Goal: Task Accomplishment & Management: Manage account settings

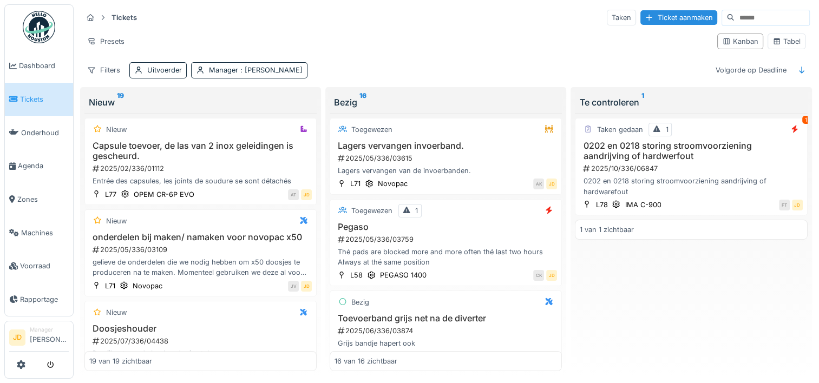
scroll to position [321, 0]
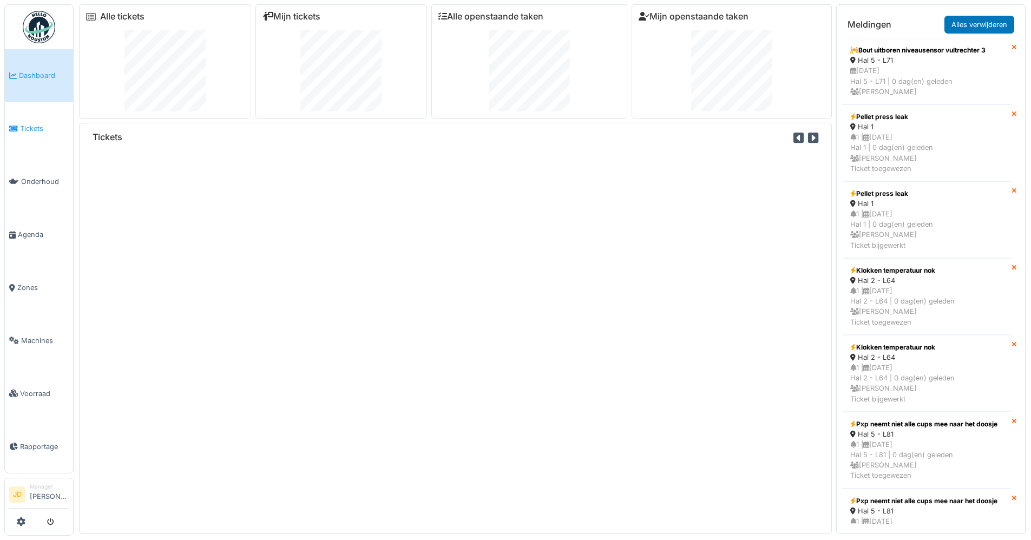
click at [30, 130] on span "Tickets" at bounding box center [44, 128] width 49 height 10
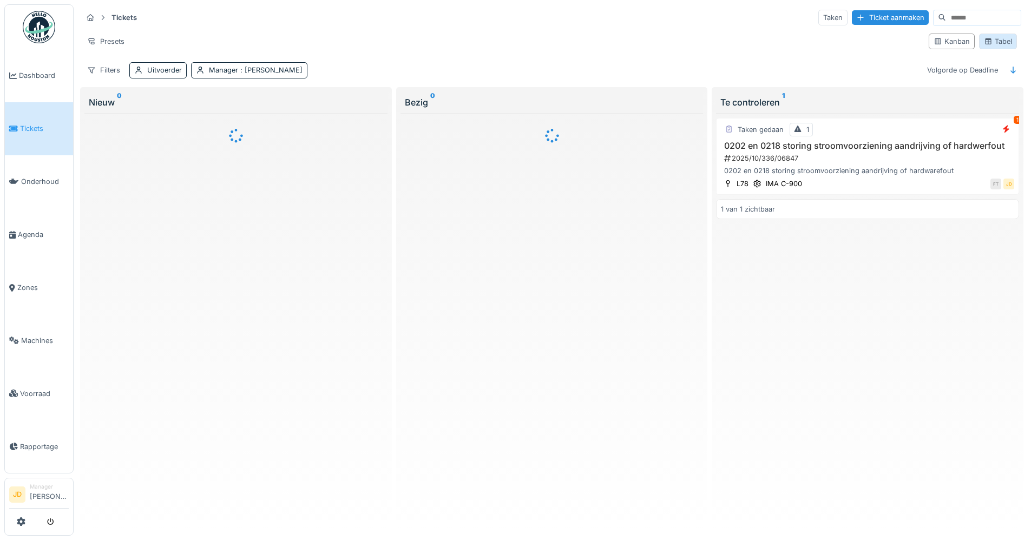
click at [987, 42] on div "Tabel" at bounding box center [998, 41] width 28 height 10
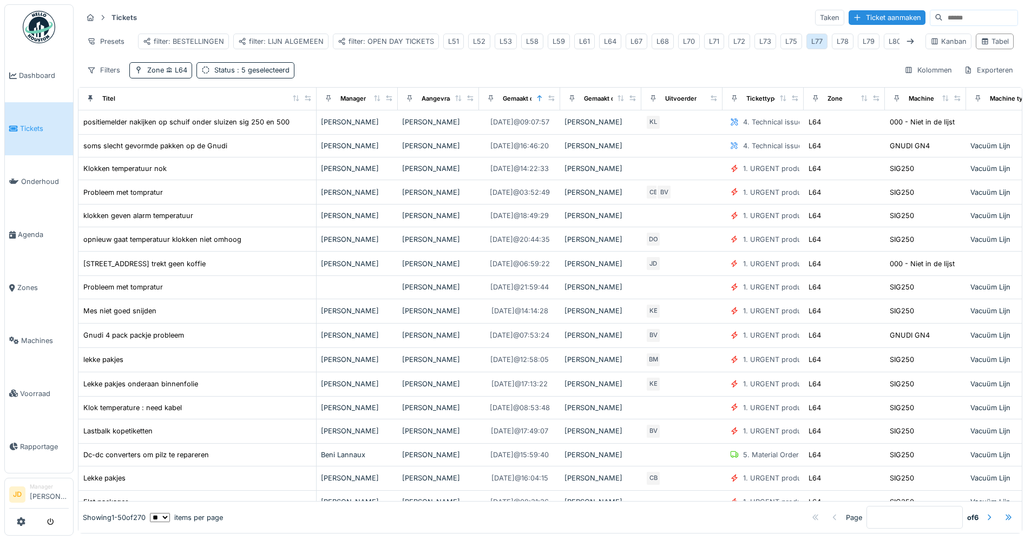
click at [812, 42] on div "L77" at bounding box center [817, 41] width 11 height 10
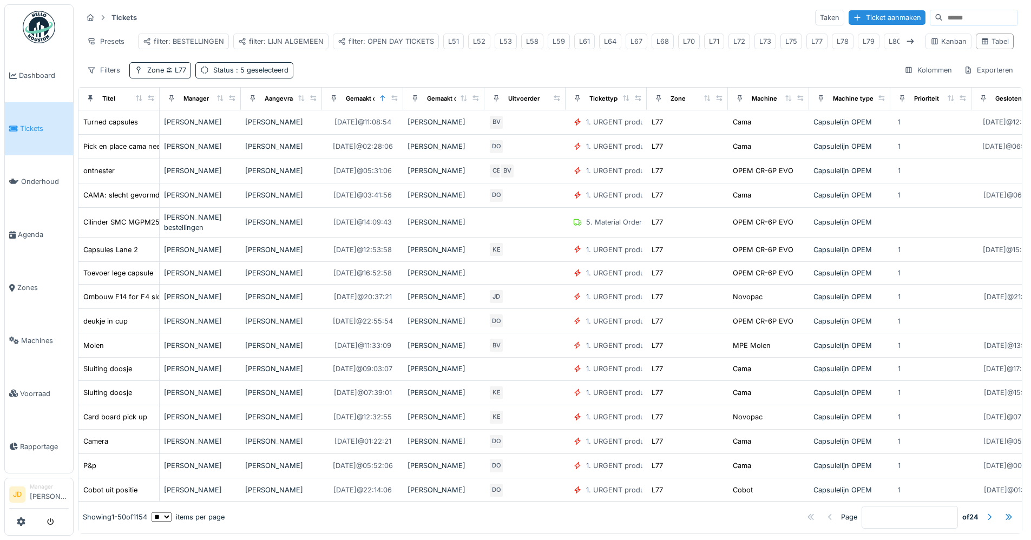
click at [943, 15] on input at bounding box center [980, 17] width 75 height 15
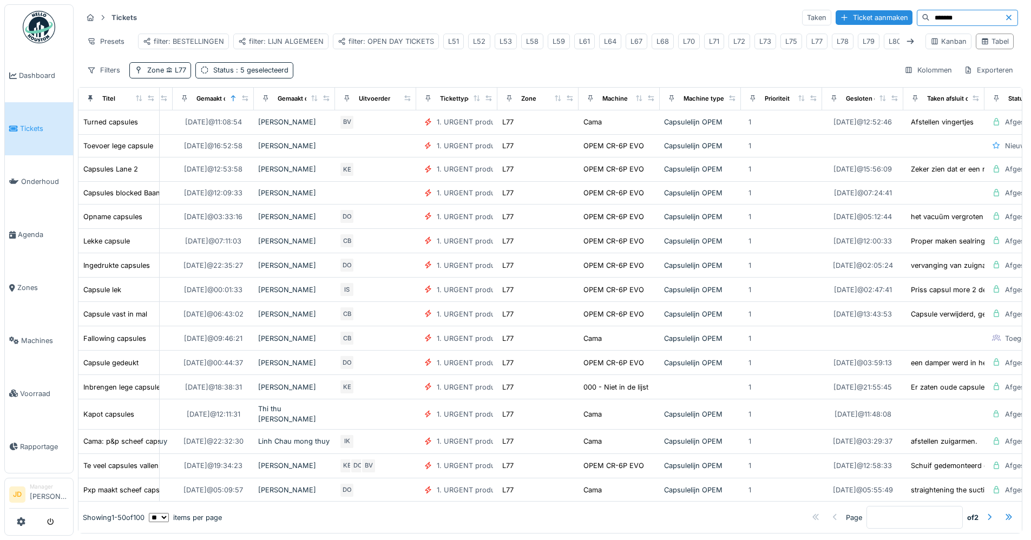
scroll to position [0, 106]
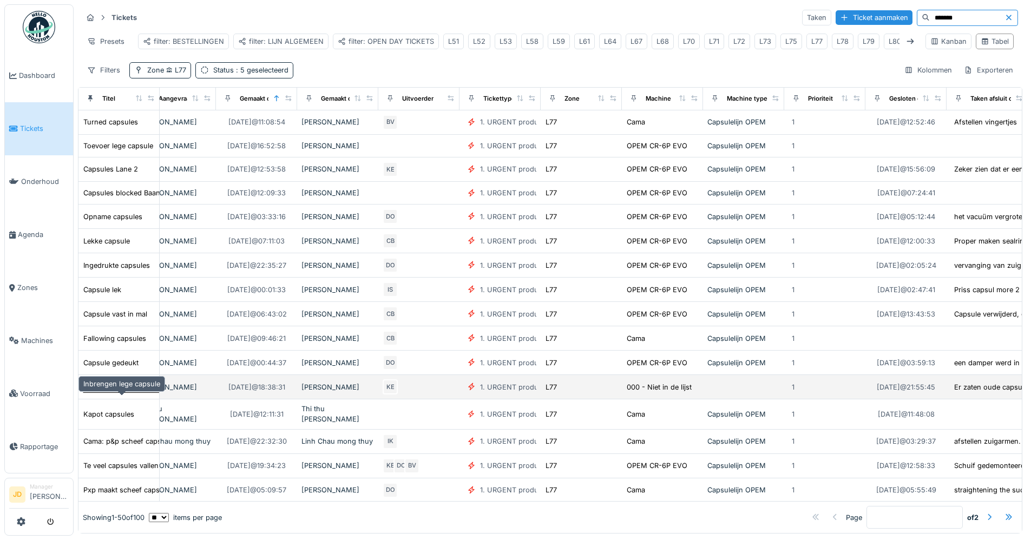
type input "*******"
click at [139, 393] on div "Inbrengen lege capsule" at bounding box center [121, 387] width 77 height 10
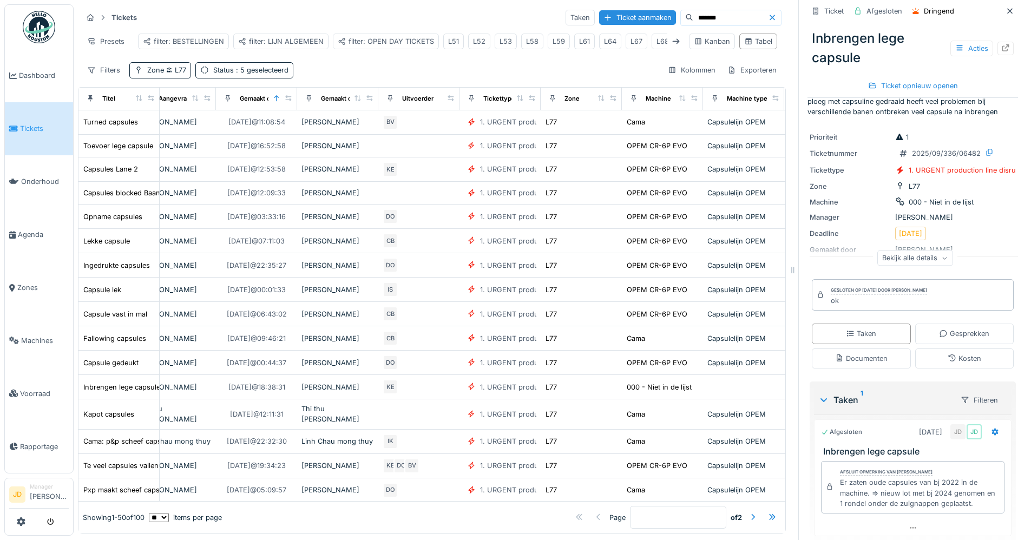
scroll to position [6, 0]
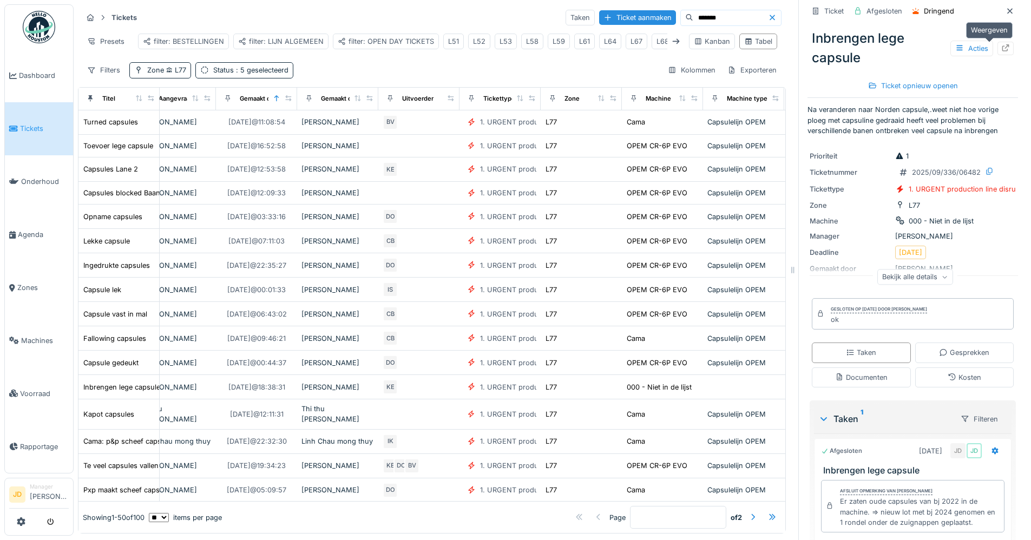
click at [1002, 50] on icon at bounding box center [1006, 47] width 9 height 7
click at [1003, 47] on icon at bounding box center [1006, 47] width 7 height 7
click at [50, 121] on link "Tickets" at bounding box center [39, 128] width 68 height 53
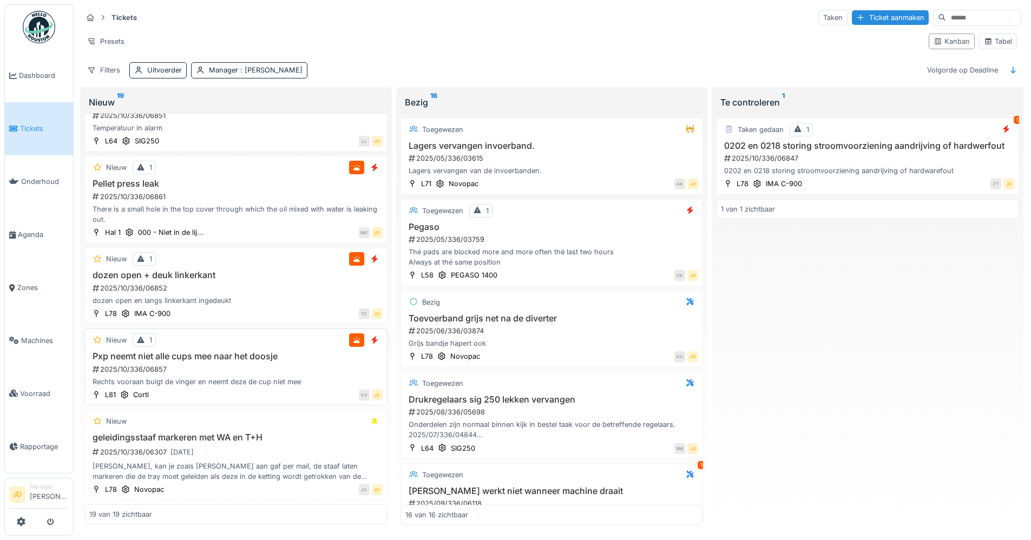
scroll to position [6, 0]
click at [230, 364] on div "2025/10/336/06857" at bounding box center [236, 369] width 291 height 10
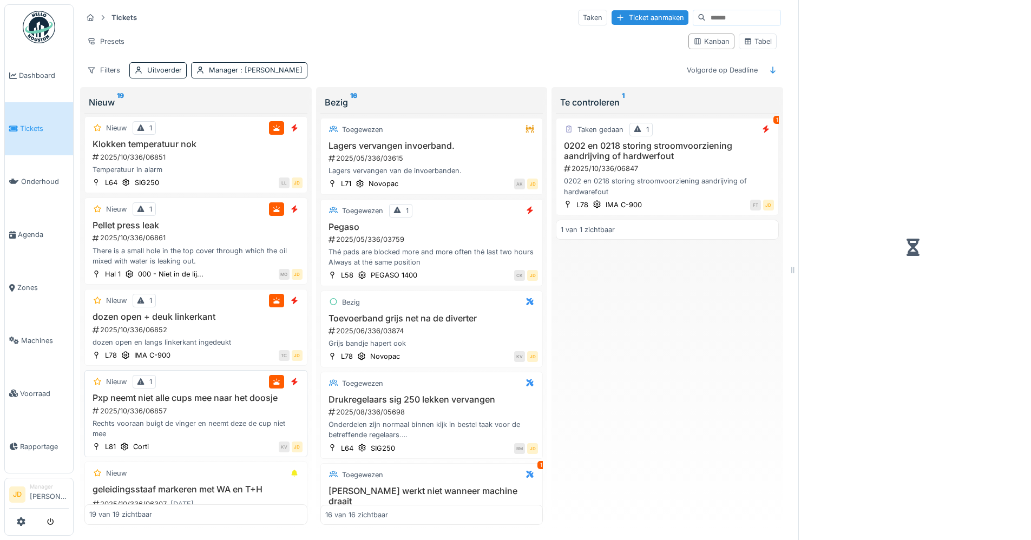
scroll to position [1335, 0]
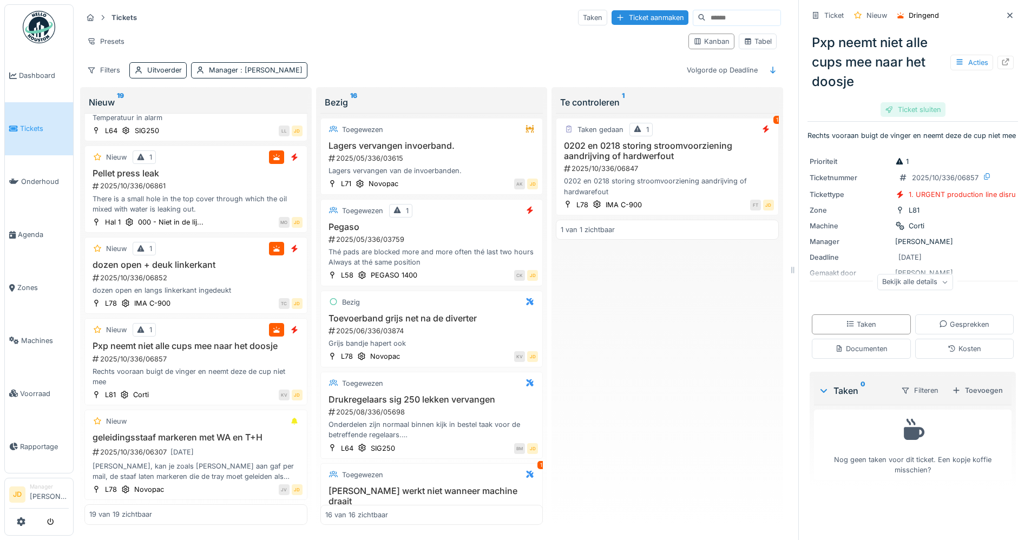
click at [915, 102] on div "Ticket sluiten" at bounding box center [913, 109] width 65 height 15
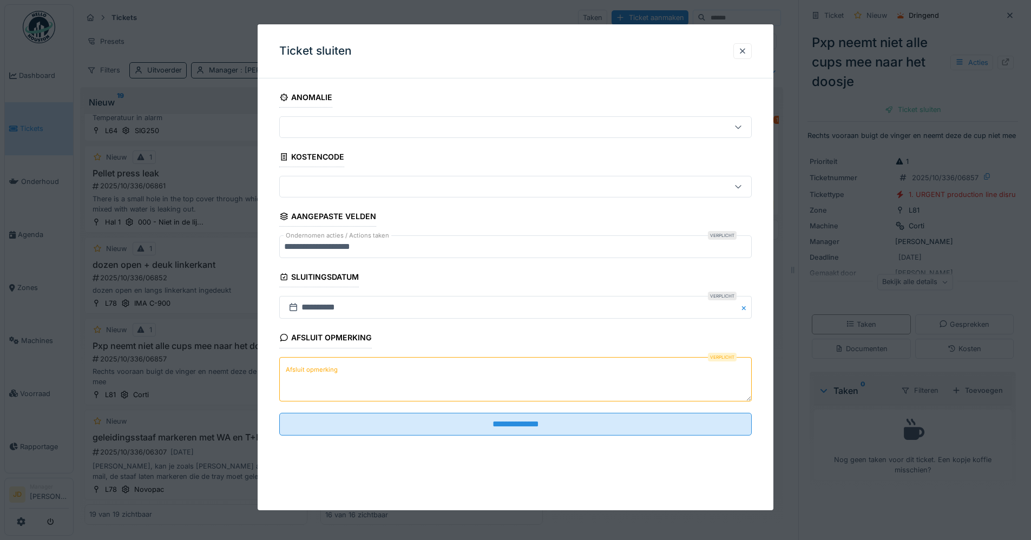
click at [311, 374] on label "Afsluit opmerking" at bounding box center [312, 370] width 56 height 14
click at [311, 374] on textarea "Afsluit opmerking" at bounding box center [515, 379] width 473 height 44
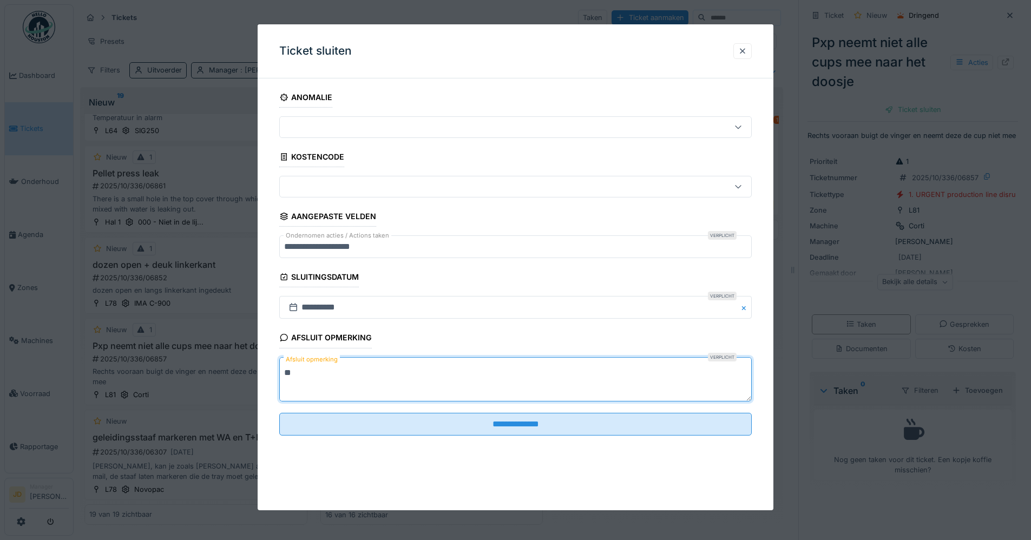
type textarea "*"
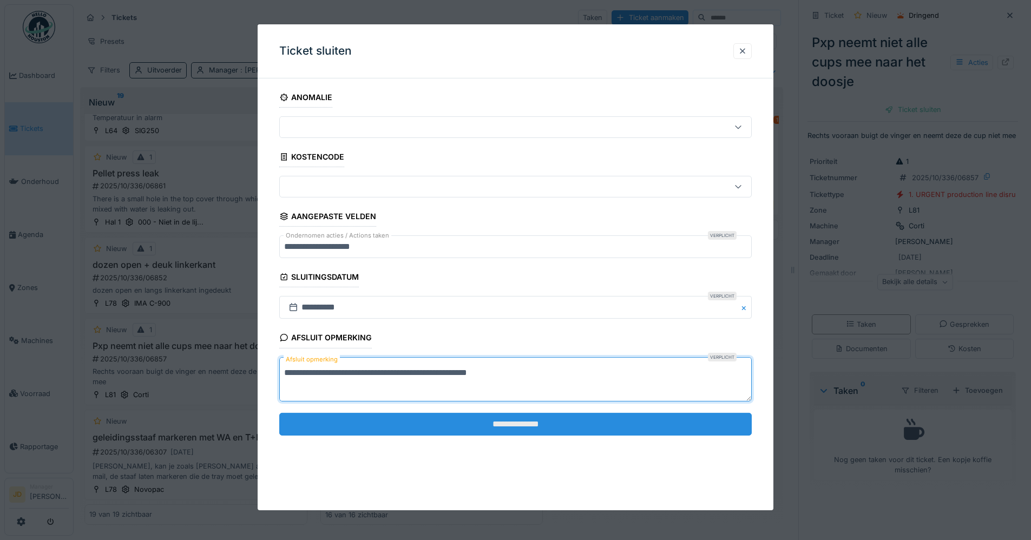
type textarea "**********"
click at [515, 433] on input "**********" at bounding box center [515, 424] width 473 height 23
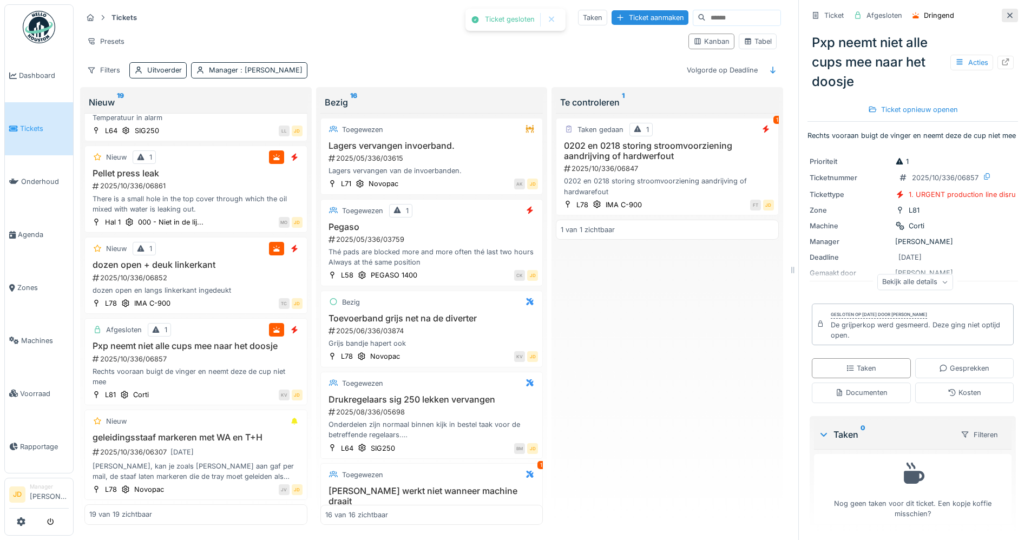
click at [1006, 12] on icon at bounding box center [1010, 15] width 9 height 7
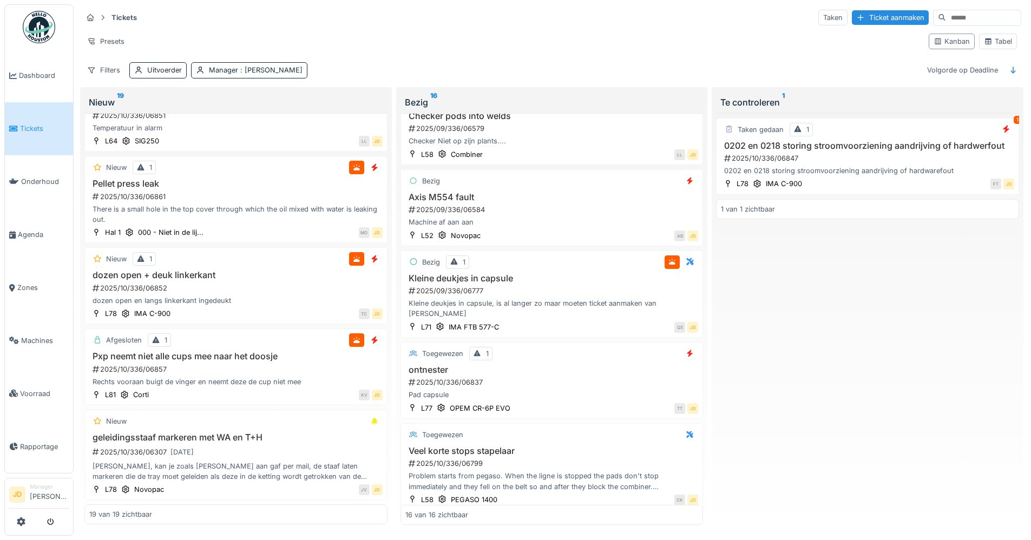
scroll to position [982, 0]
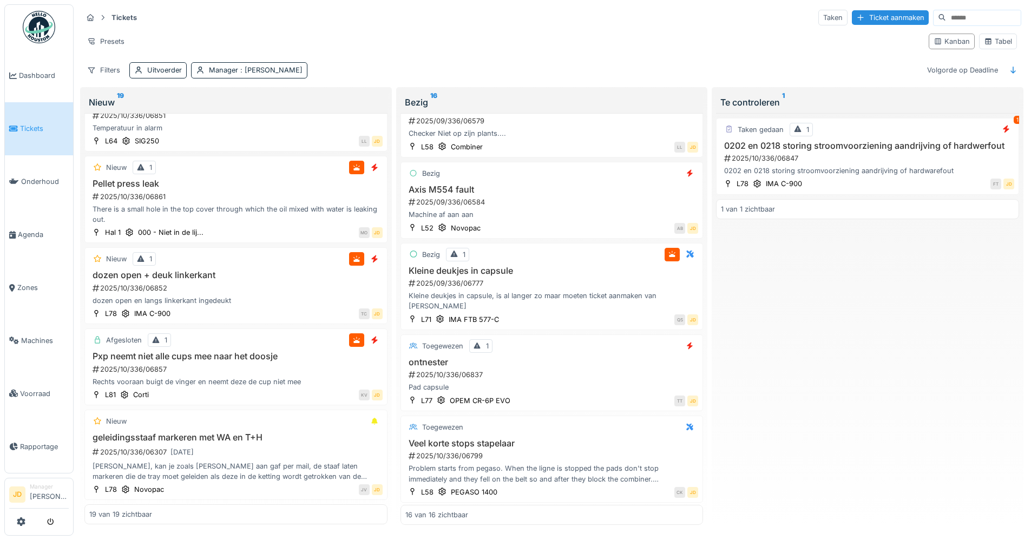
click at [590, 357] on h3 "ontnester" at bounding box center [552, 362] width 293 height 10
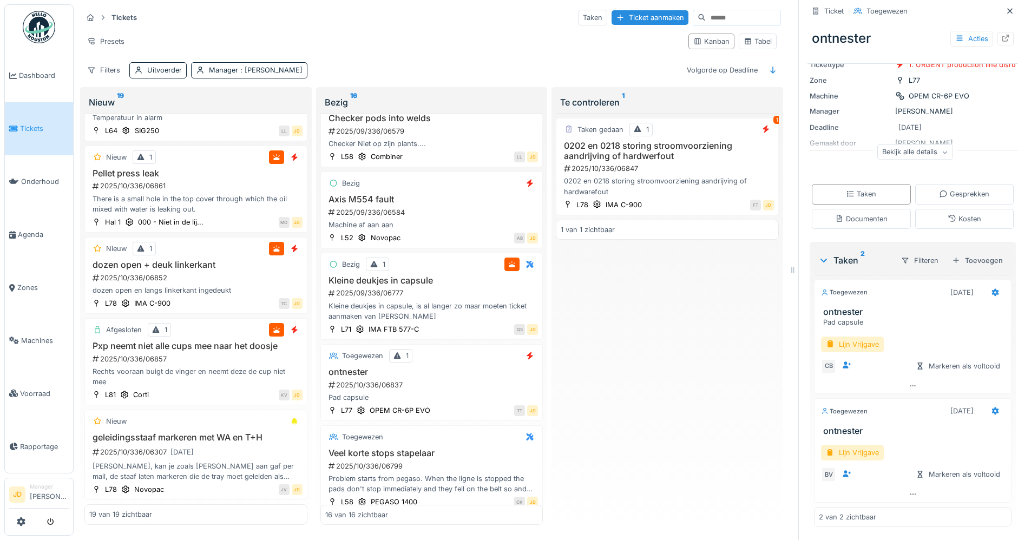
scroll to position [78, 0]
click at [960, 256] on div "Toevoegen" at bounding box center [978, 260] width 60 height 15
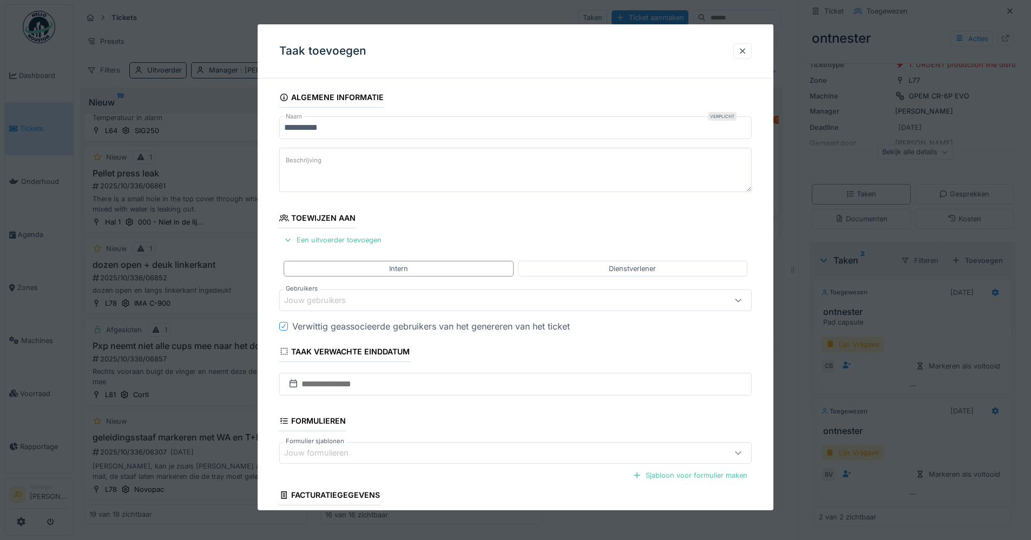
click at [316, 295] on div "Jouw gebruikers" at bounding box center [322, 301] width 77 height 12
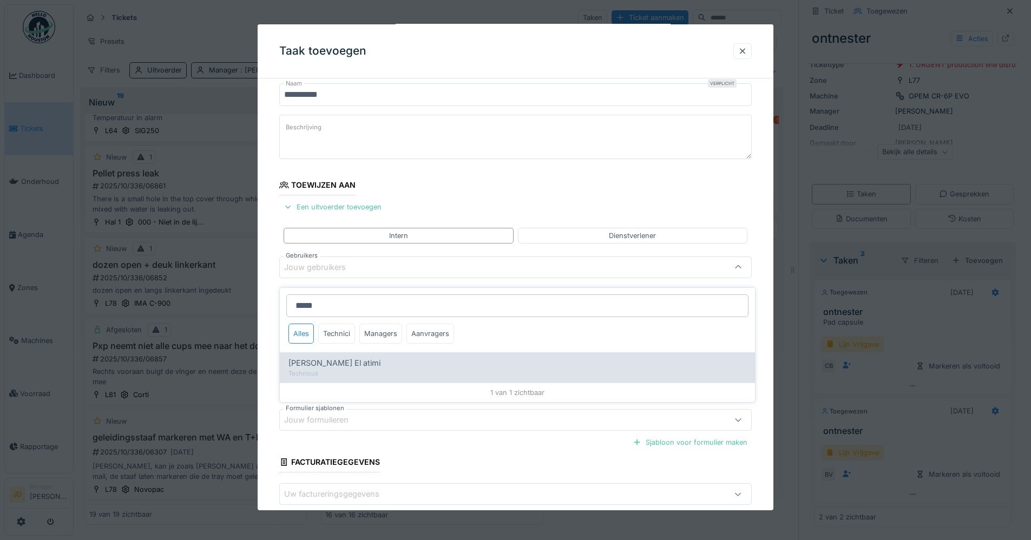
type input "*****"
click at [309, 357] on span "Karim El atimi" at bounding box center [335, 363] width 92 height 12
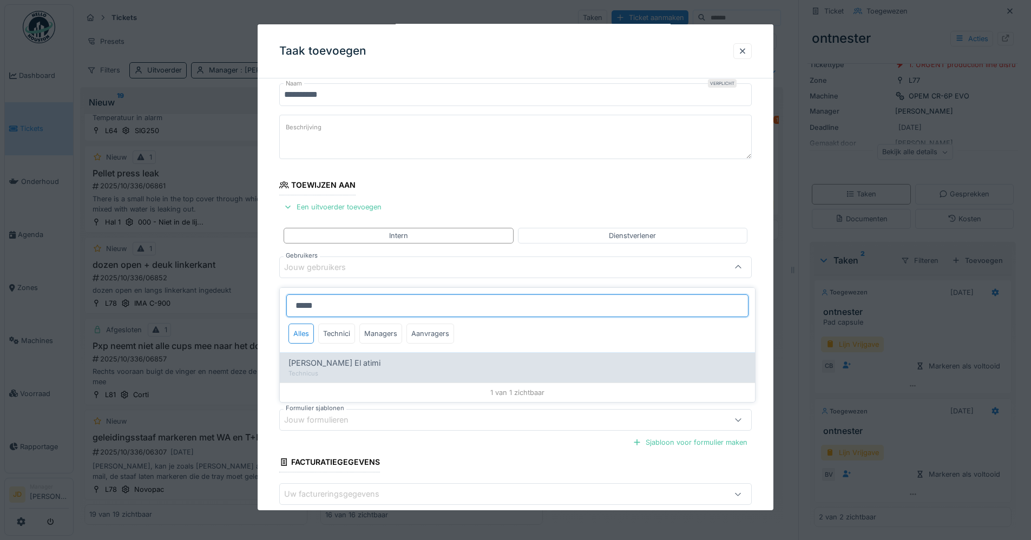
type input "****"
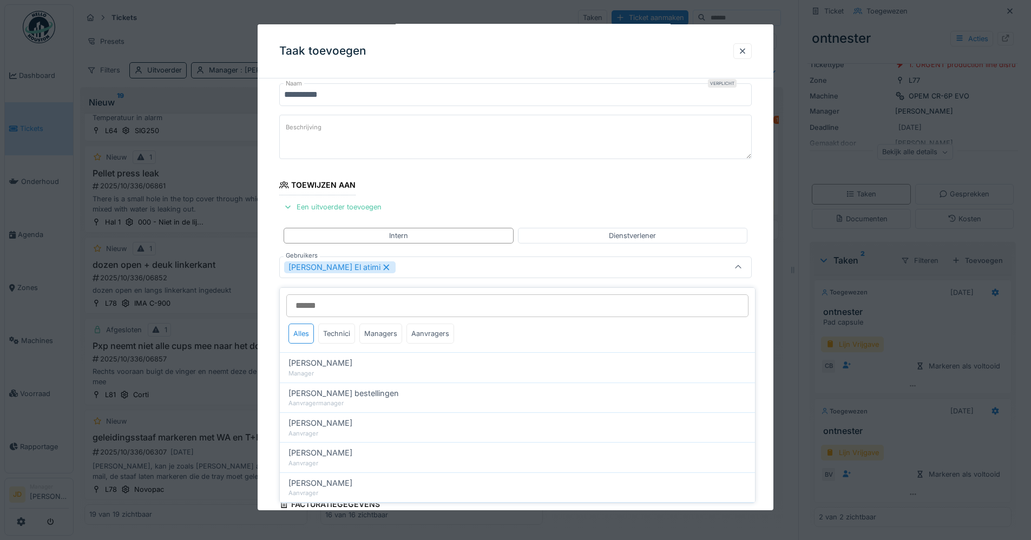
click at [750, 272] on div at bounding box center [738, 267] width 26 height 21
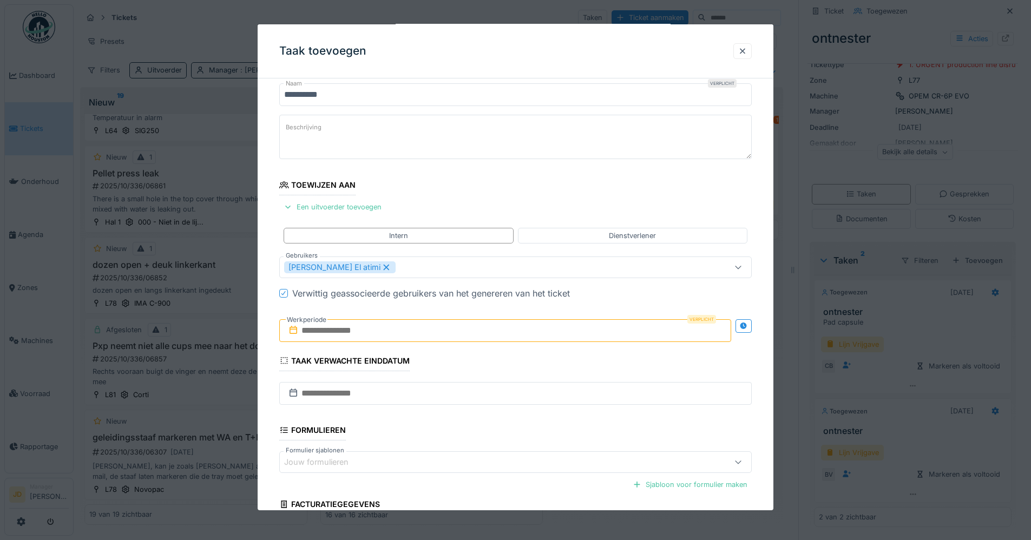
click at [483, 328] on input "text" at bounding box center [505, 330] width 452 height 23
click at [488, 403] on div "1" at bounding box center [489, 402] width 15 height 16
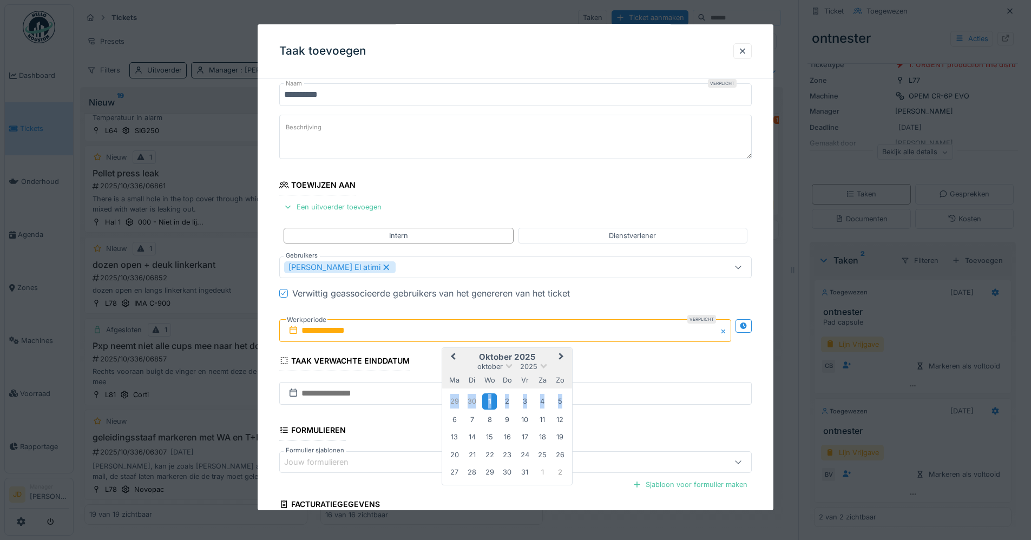
click at [488, 403] on div "1" at bounding box center [489, 402] width 15 height 16
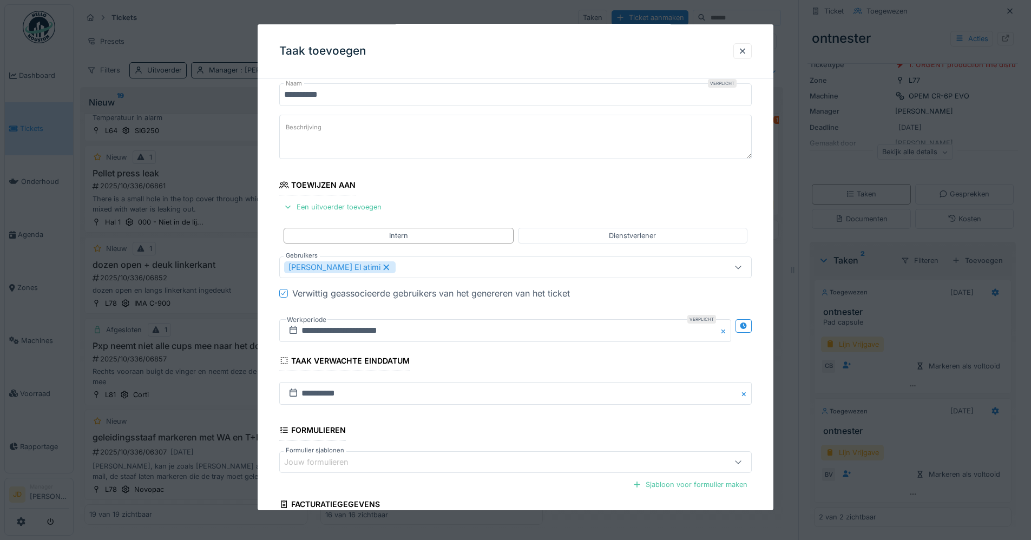
scroll to position [132, 0]
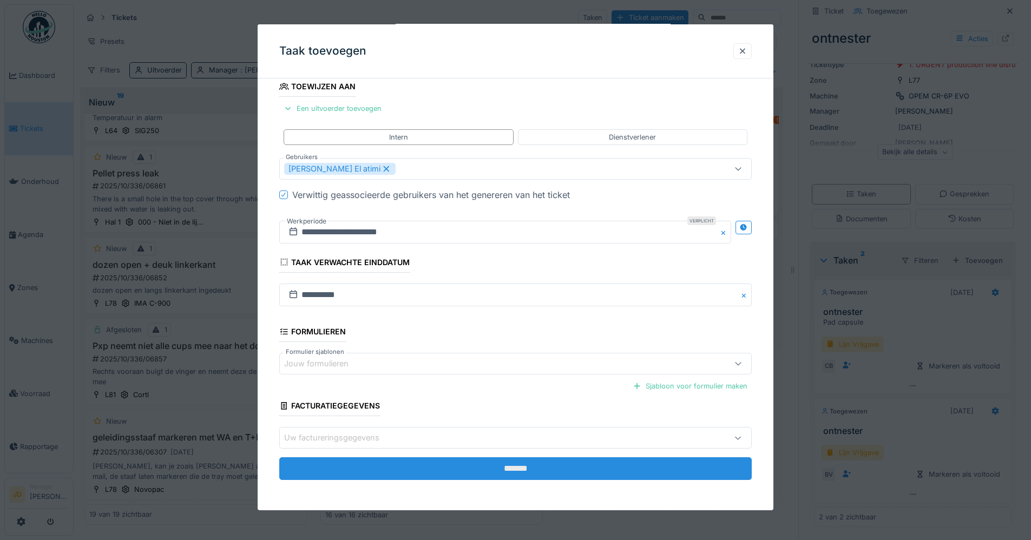
click at [503, 463] on input "*******" at bounding box center [515, 468] width 473 height 23
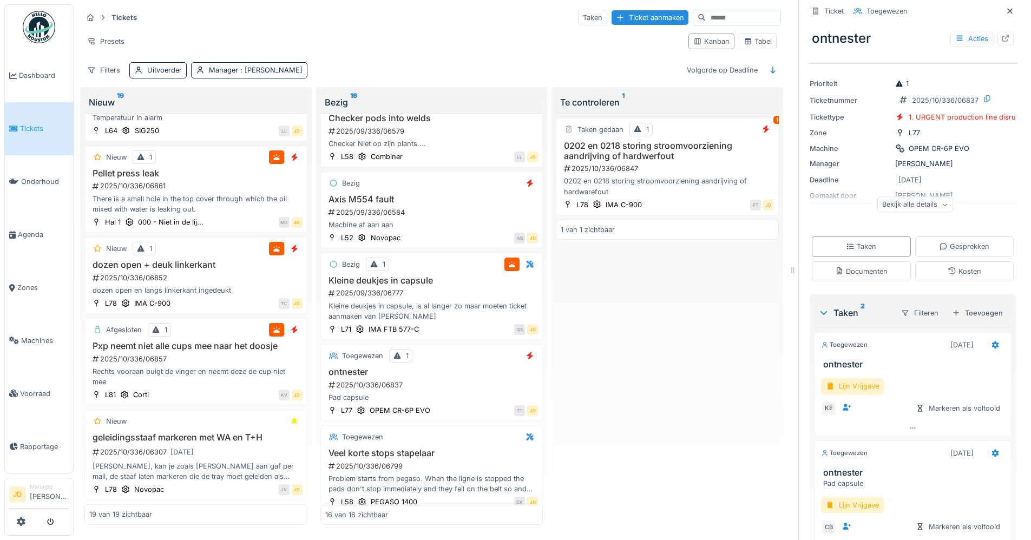
scroll to position [0, 0]
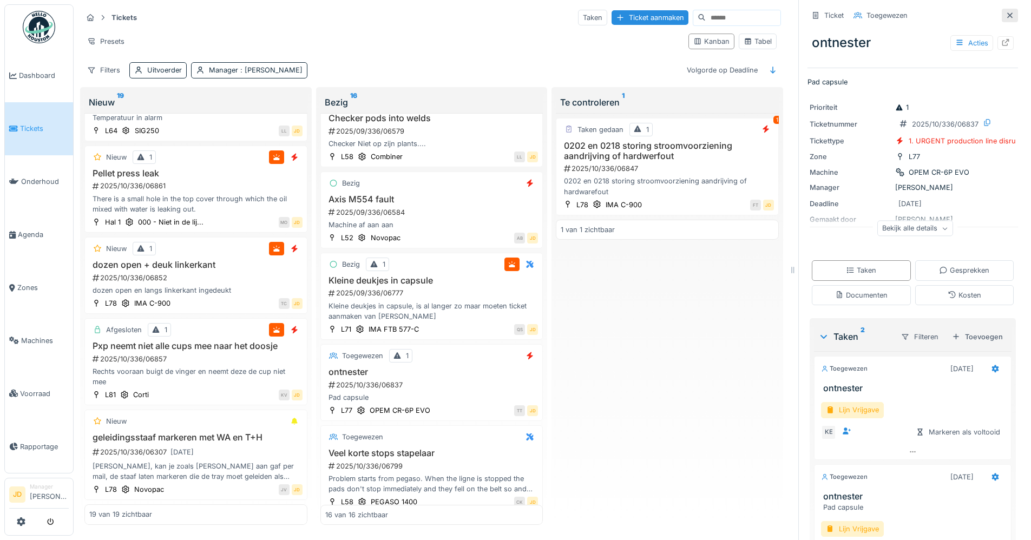
click at [1006, 12] on icon at bounding box center [1010, 15] width 9 height 7
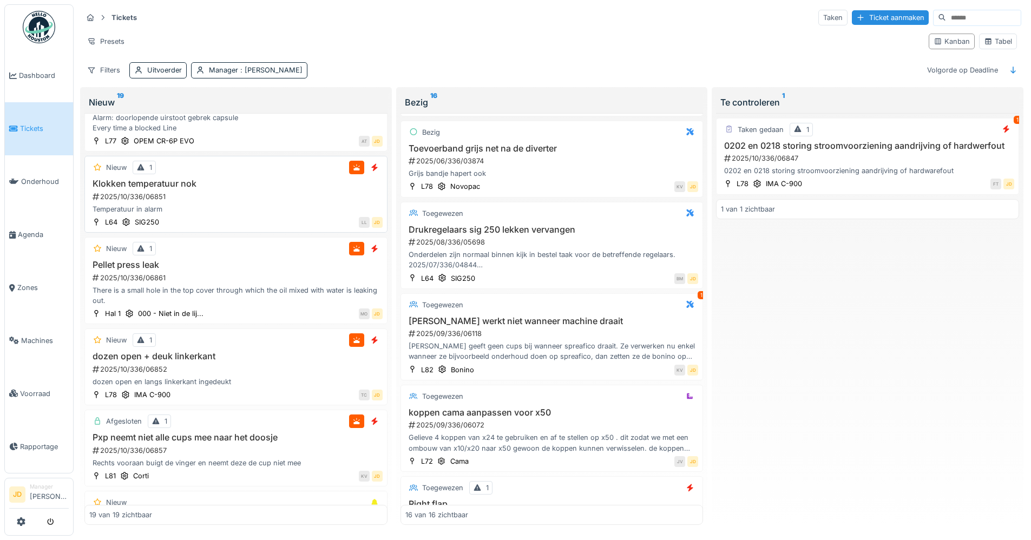
scroll to position [1174, 0]
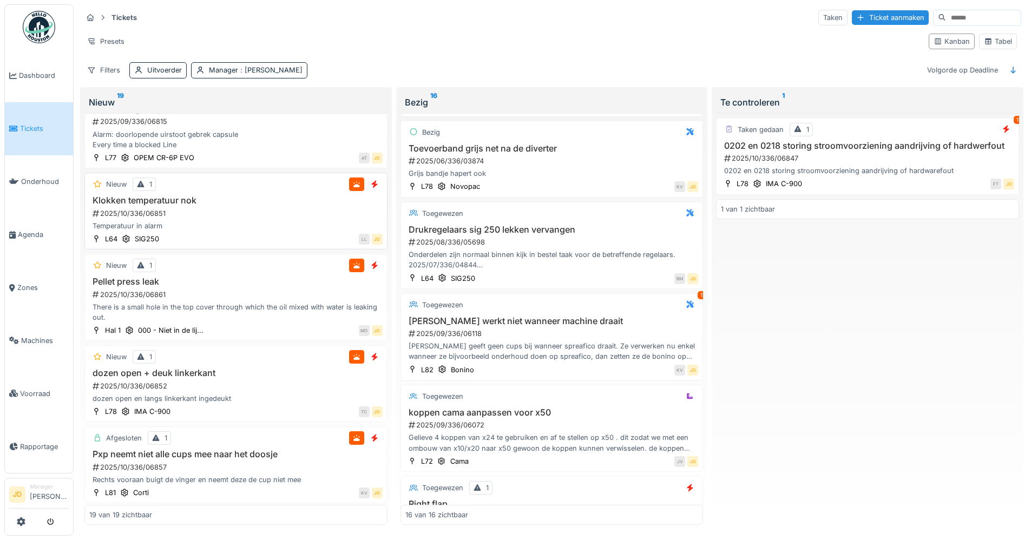
click at [258, 219] on div "2025/10/336/06851" at bounding box center [236, 213] width 291 height 10
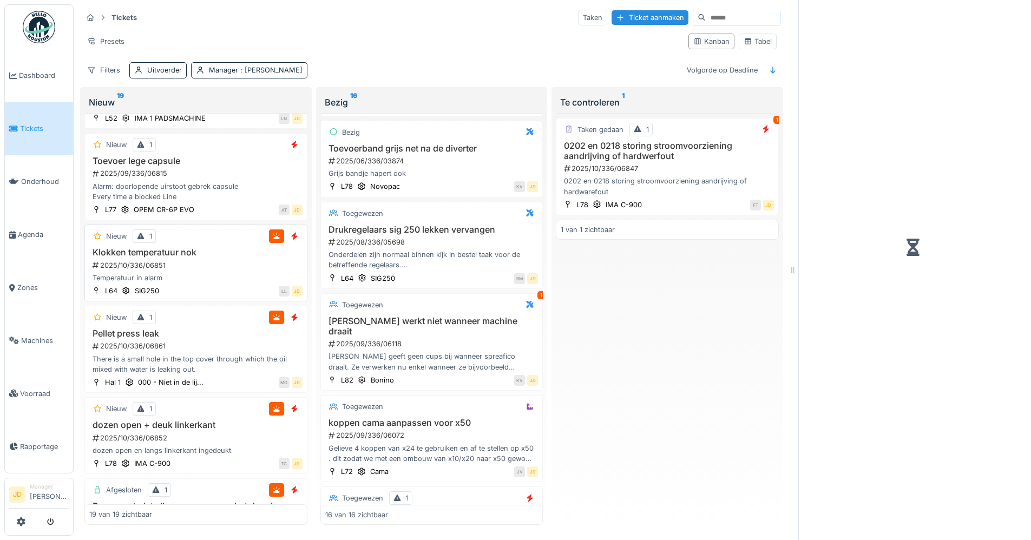
scroll to position [1226, 0]
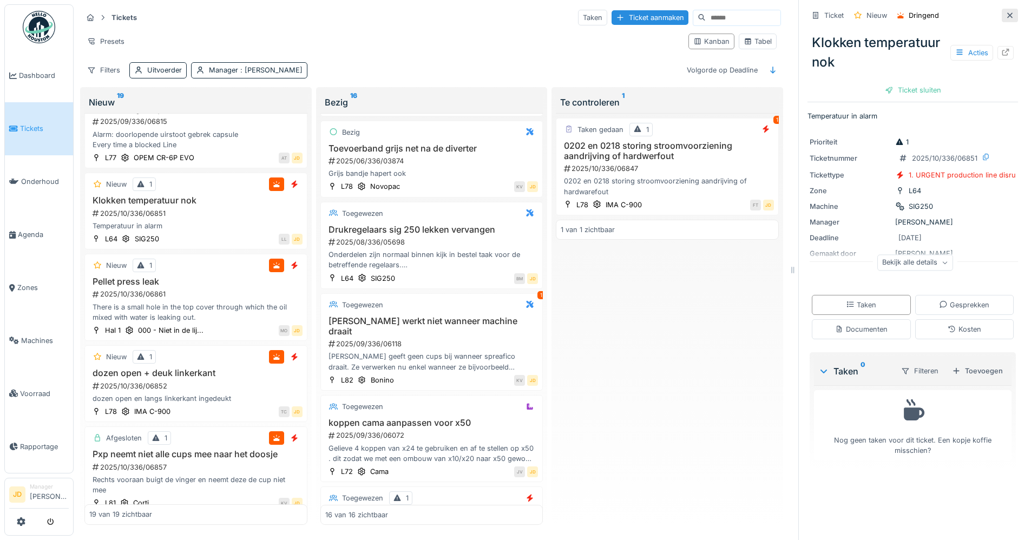
click at [1006, 12] on icon at bounding box center [1010, 15] width 9 height 7
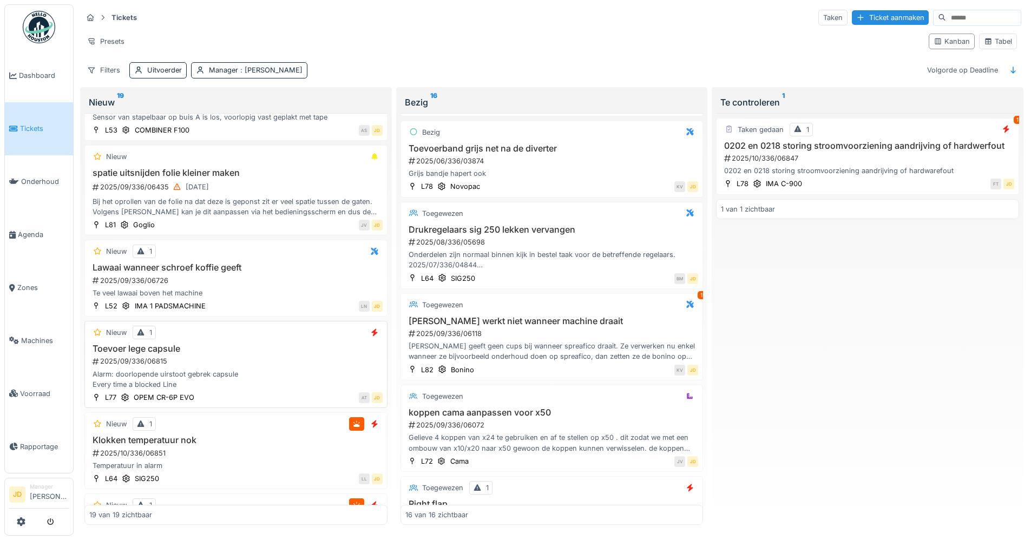
scroll to position [904, 0]
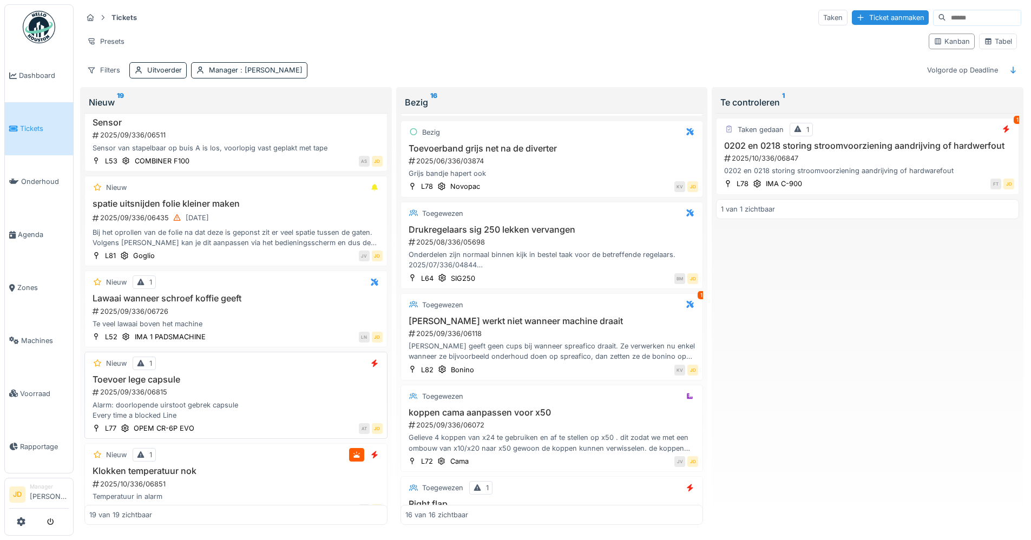
click at [269, 408] on div "Alarm: doorlopende uirstoot gebrek capsule Every time a blocked Line" at bounding box center [235, 410] width 293 height 21
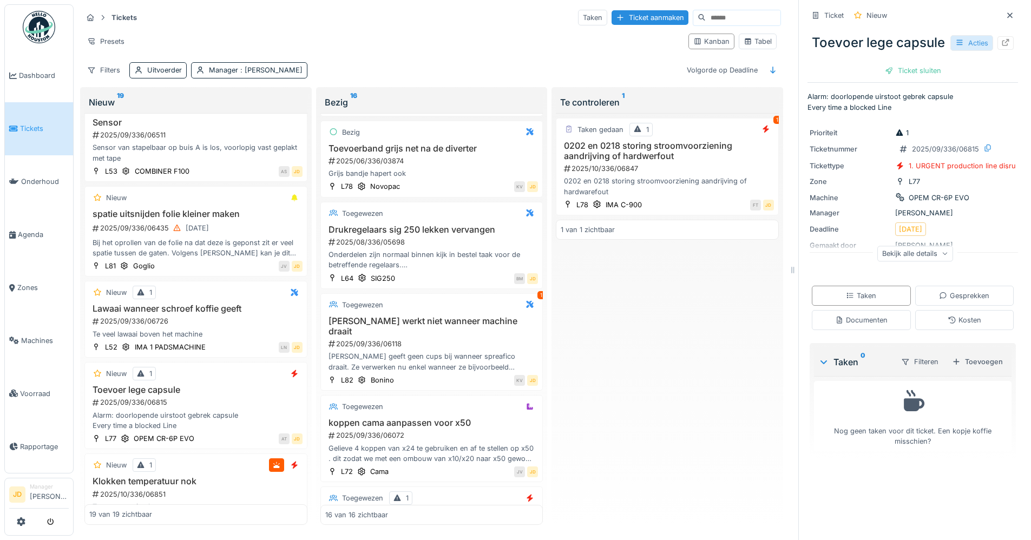
click at [956, 46] on icon at bounding box center [960, 42] width 9 height 7
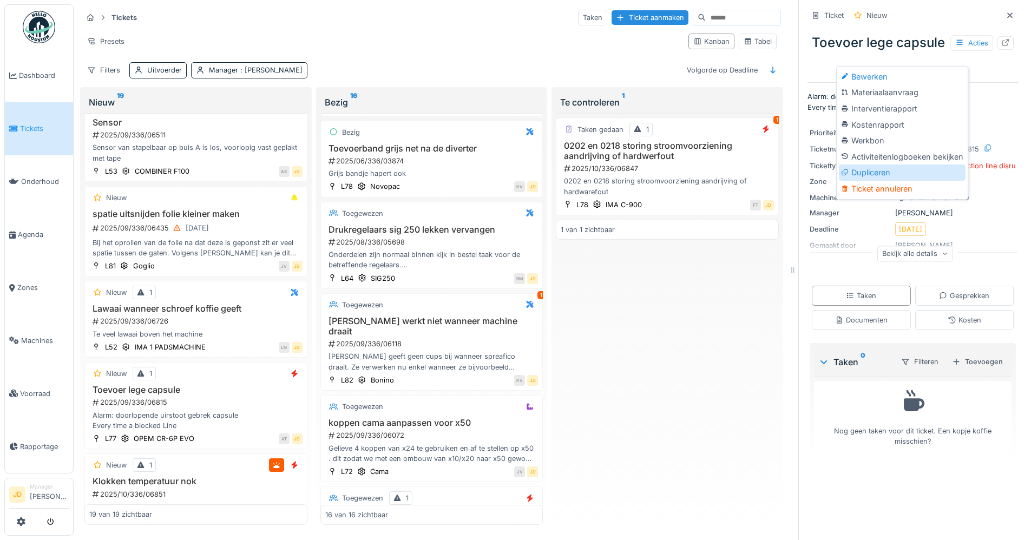
click at [918, 179] on div "Dupliceren" at bounding box center [902, 173] width 127 height 16
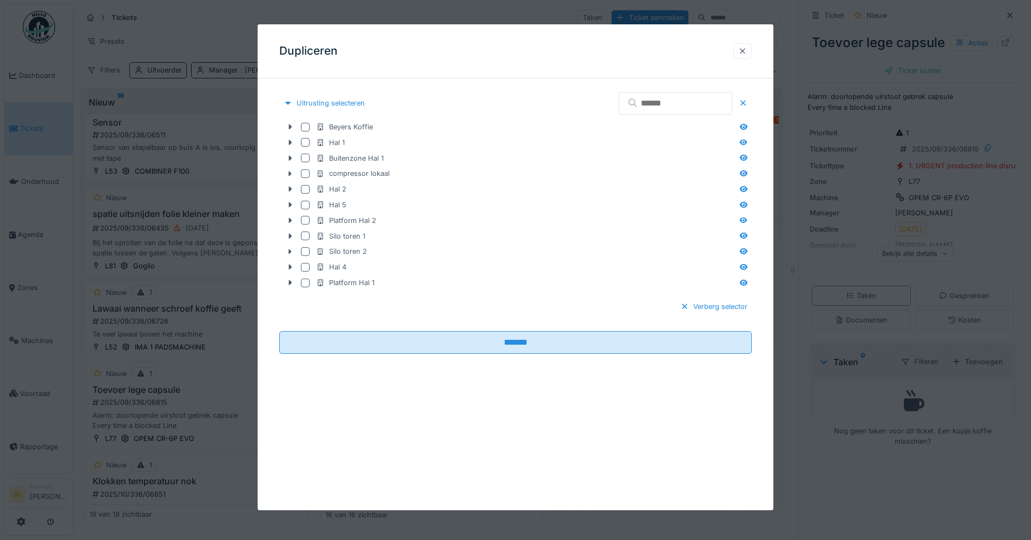
click at [745, 51] on div at bounding box center [742, 51] width 9 height 10
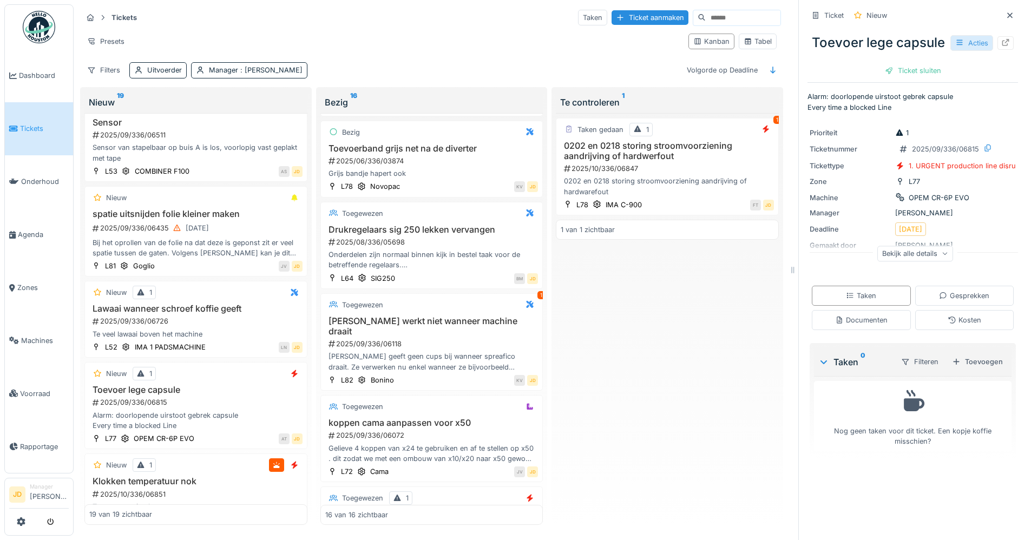
click at [957, 45] on icon at bounding box center [960, 42] width 6 height 5
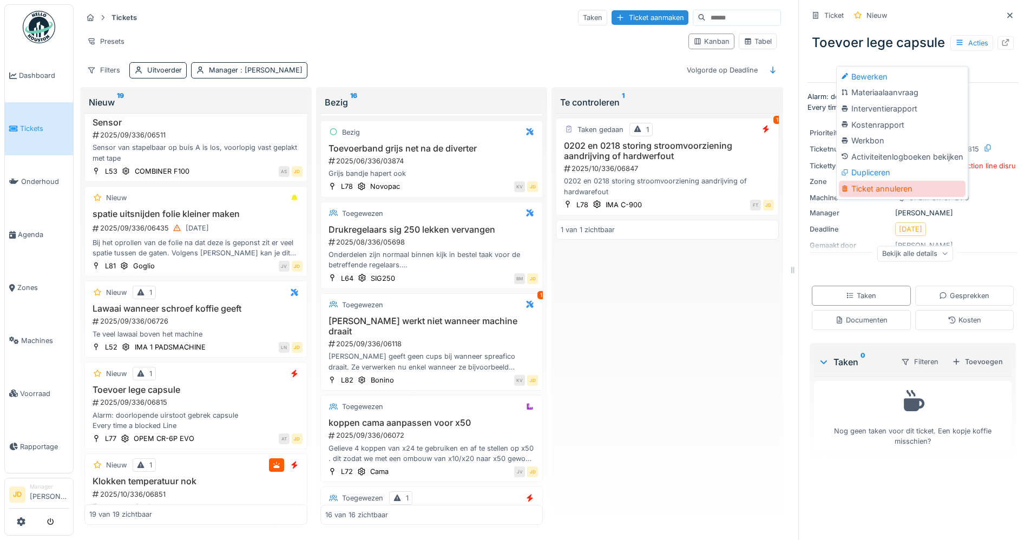
click at [915, 185] on div "Ticket annuleren" at bounding box center [902, 189] width 127 height 16
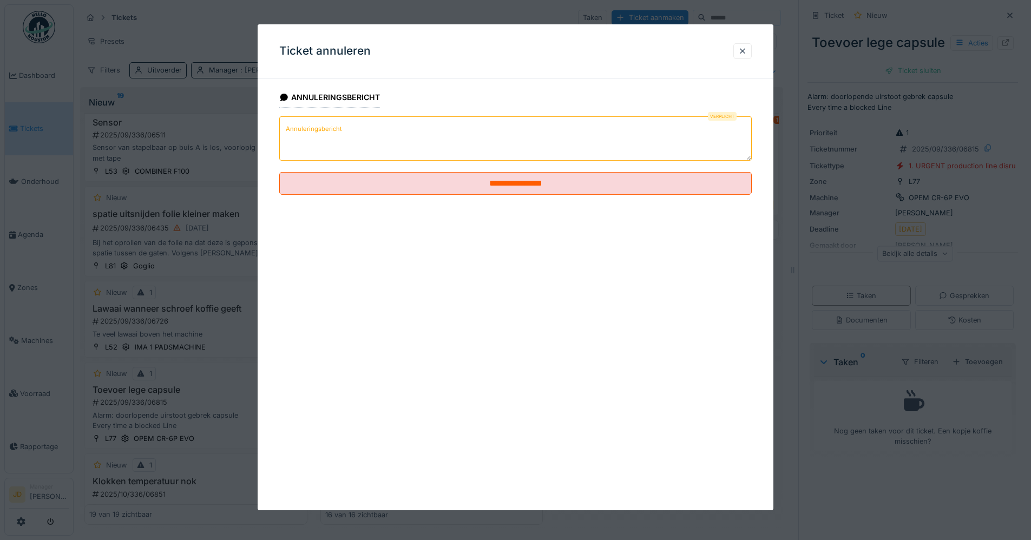
click at [412, 149] on textarea "Annuleringsbericht" at bounding box center [515, 138] width 473 height 44
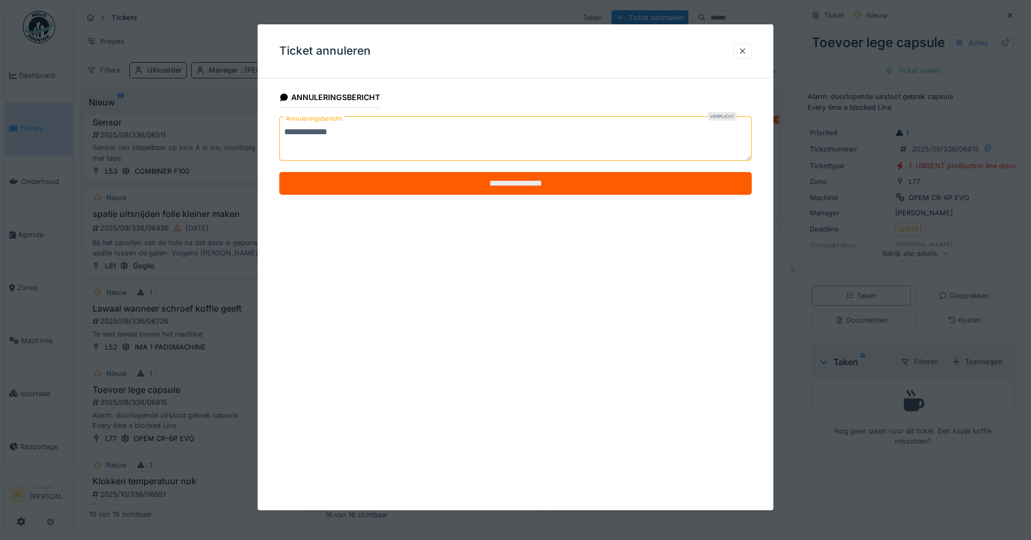
type textarea "**********"
click at [410, 174] on input "**********" at bounding box center [515, 183] width 473 height 23
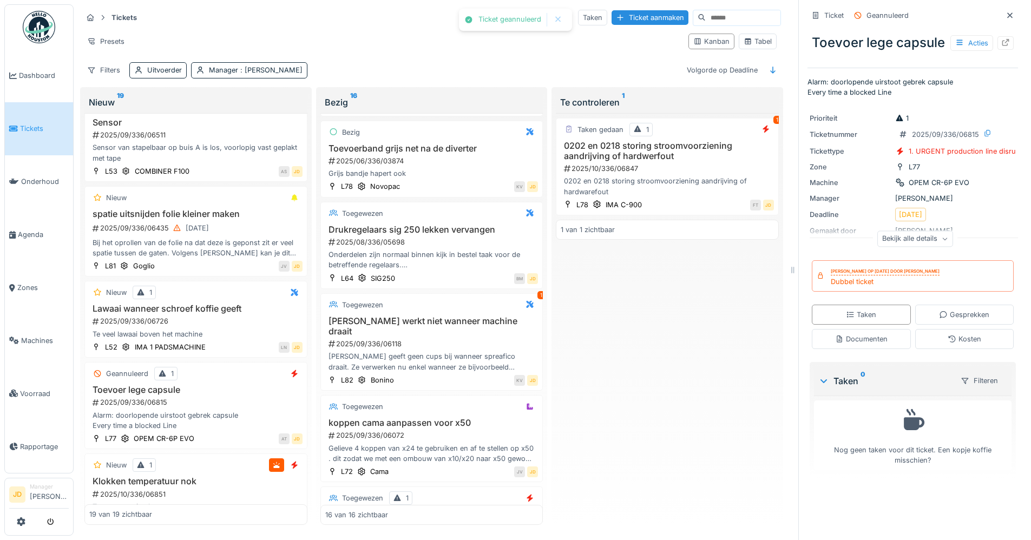
click at [1006, 17] on icon at bounding box center [1010, 15] width 9 height 7
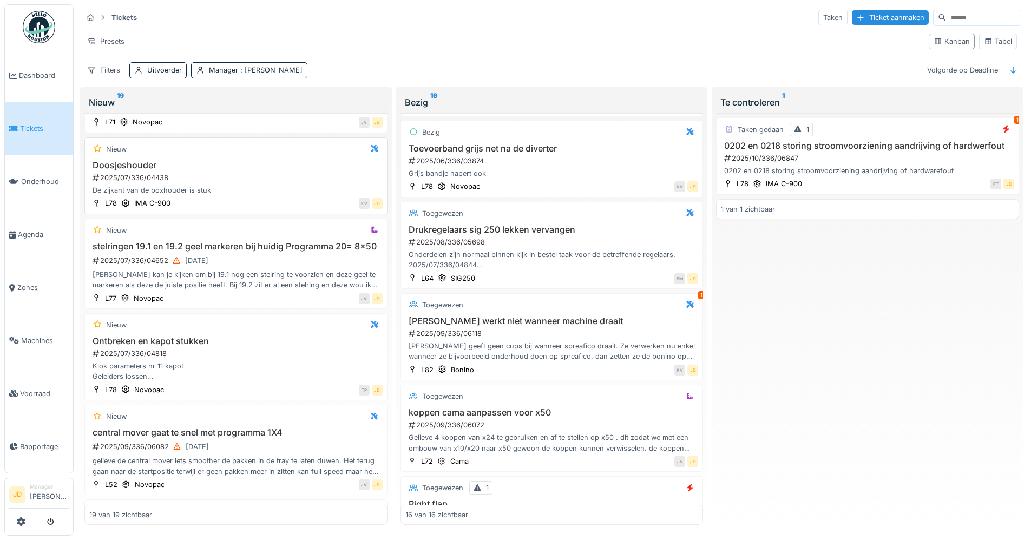
scroll to position [146, 0]
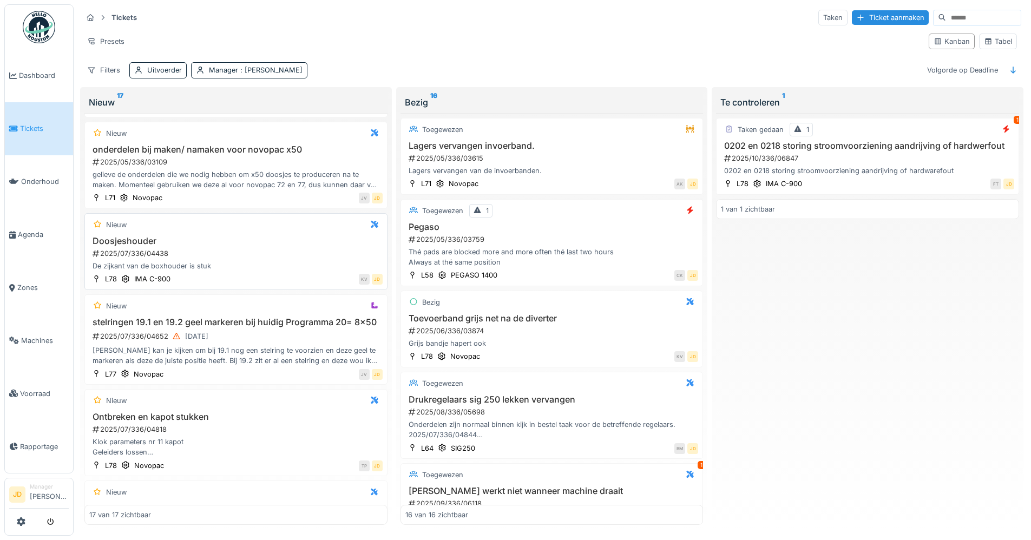
scroll to position [108, 0]
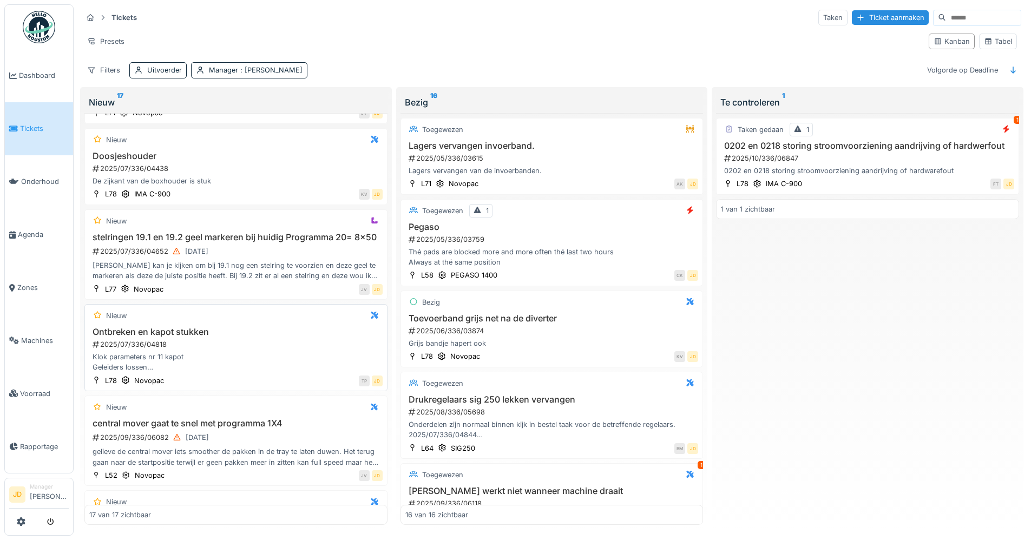
click at [247, 337] on h3 "Ontbreken en kapot stukken" at bounding box center [235, 332] width 293 height 10
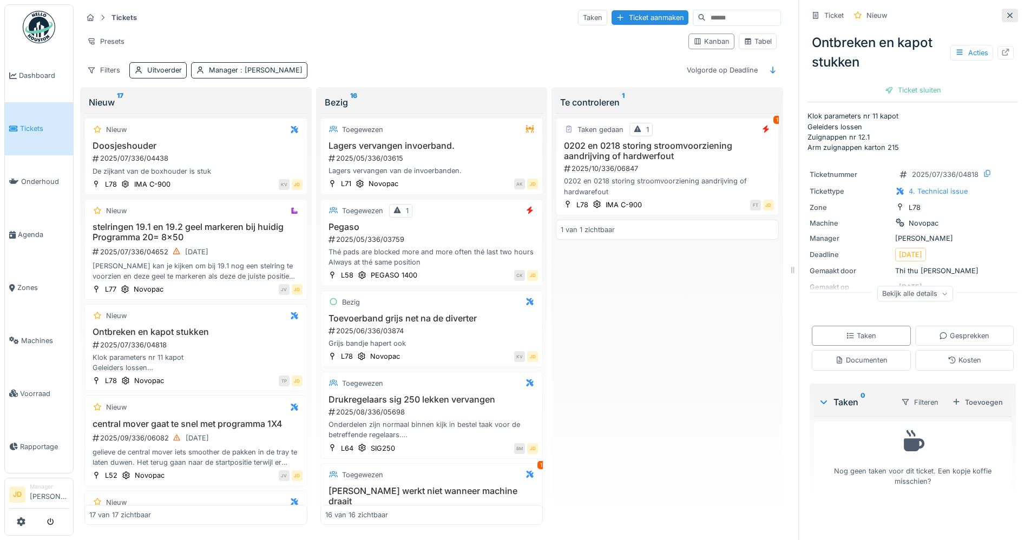
click at [1006, 19] on div at bounding box center [1010, 15] width 9 height 10
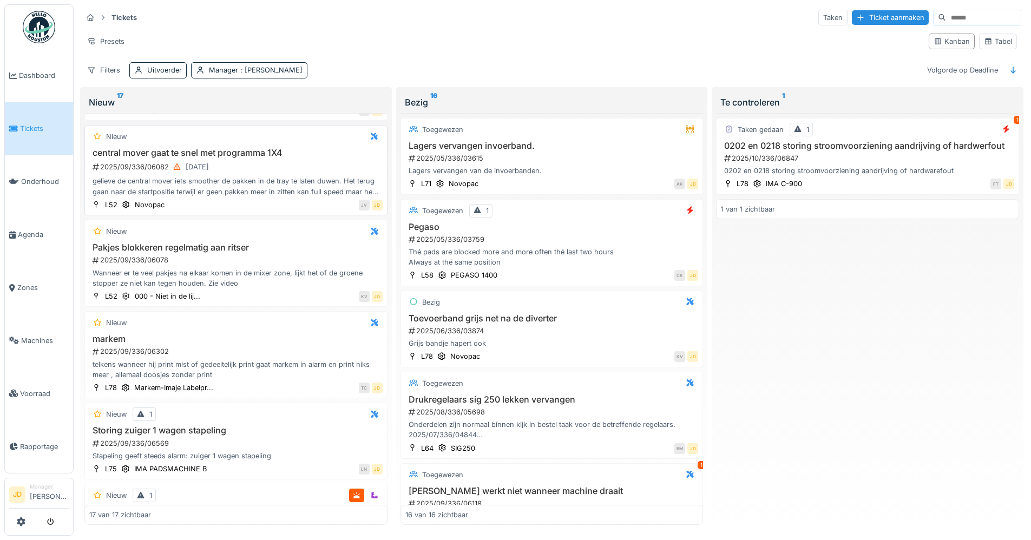
scroll to position [487, 0]
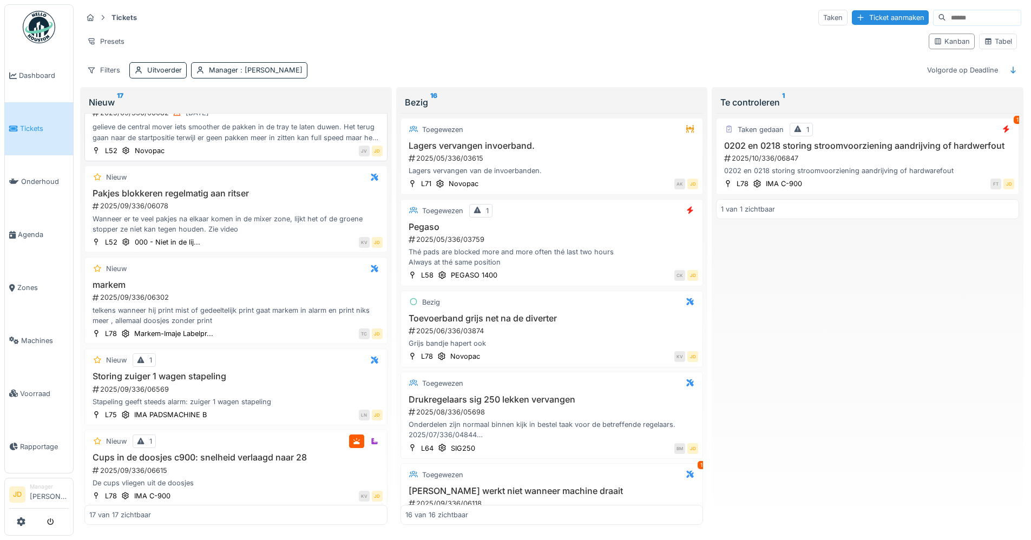
click at [295, 382] on h3 "Storing zuiger 1 wagen stapeling" at bounding box center [235, 376] width 293 height 10
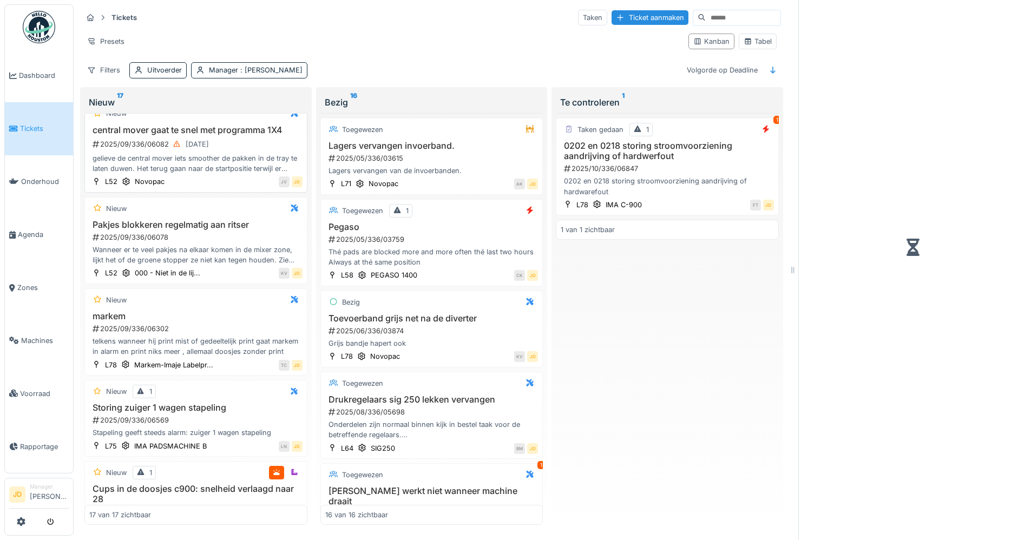
scroll to position [518, 0]
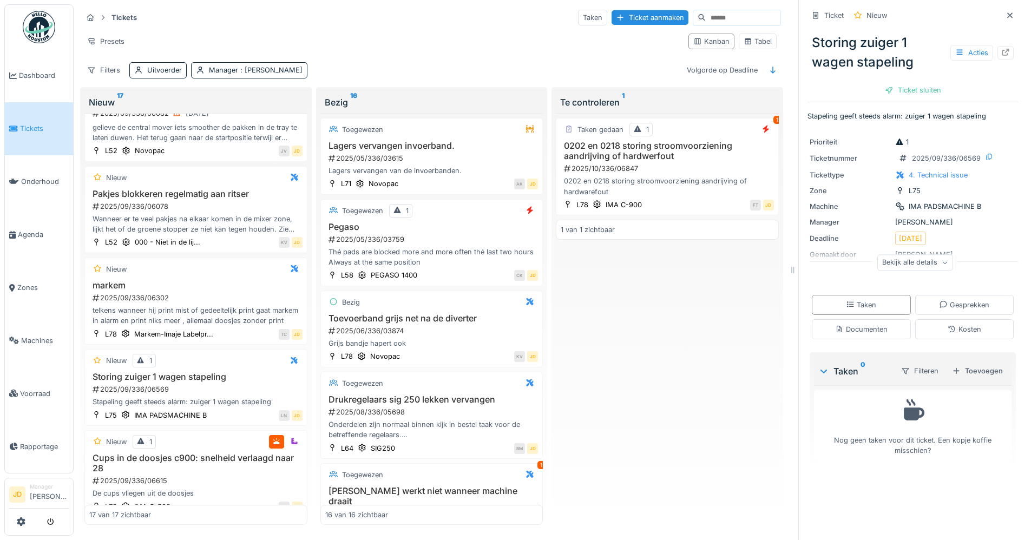
click at [895, 82] on div "Storing zuiger 1 wagen stapeling Acties Ticket sluiten" at bounding box center [913, 61] width 211 height 75
click at [896, 86] on div "Ticket sluiten" at bounding box center [913, 90] width 65 height 15
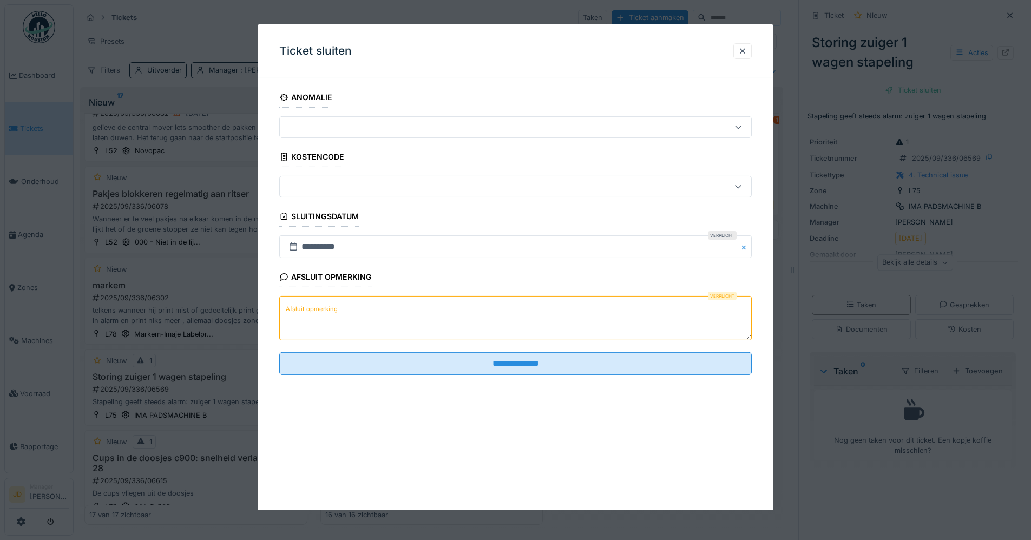
click at [345, 318] on textarea "Afsluit opmerking" at bounding box center [515, 318] width 473 height 44
type textarea "**********"
click at [334, 351] on fieldset "**********" at bounding box center [515, 235] width 473 height 297
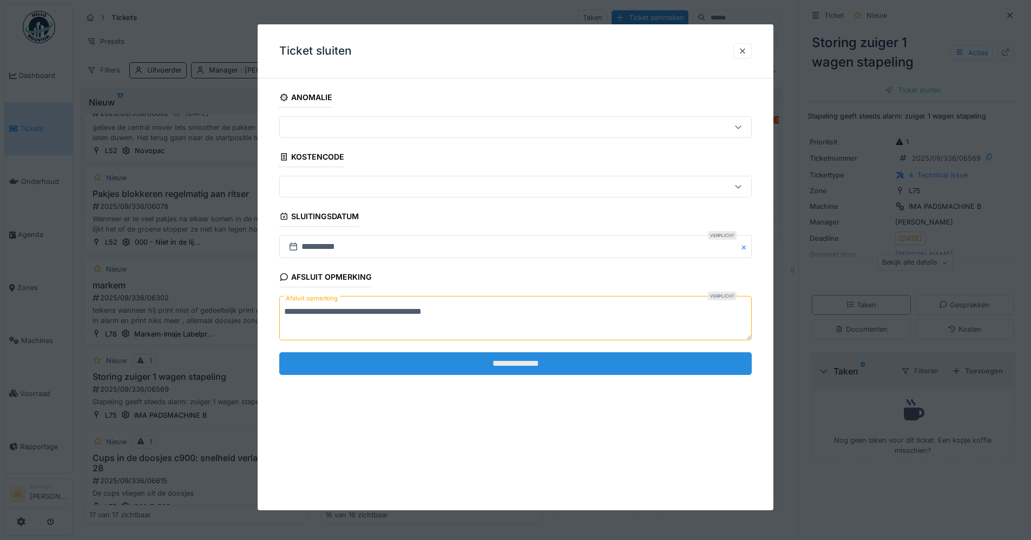
click at [331, 358] on input "**********" at bounding box center [515, 363] width 473 height 23
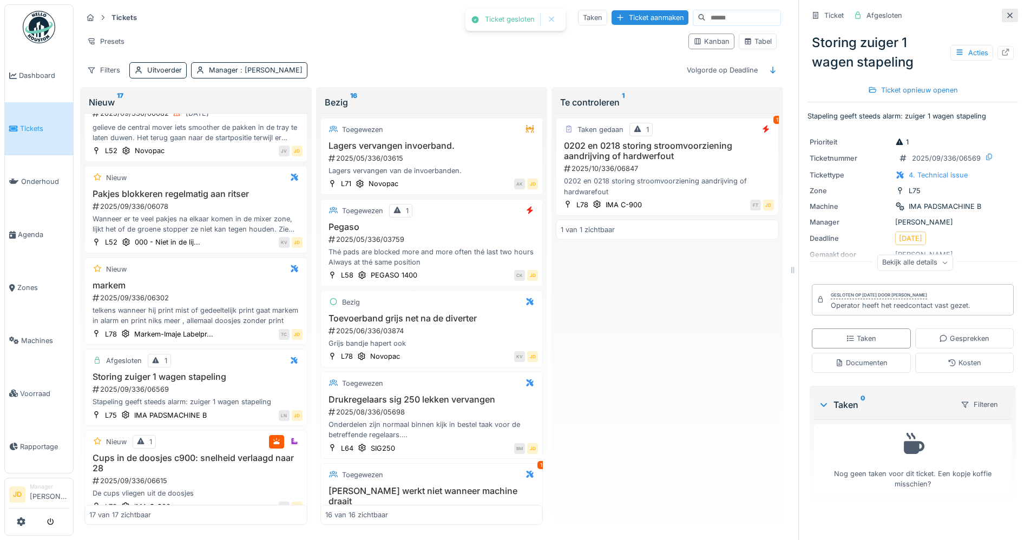
click at [1006, 20] on div at bounding box center [1010, 15] width 9 height 10
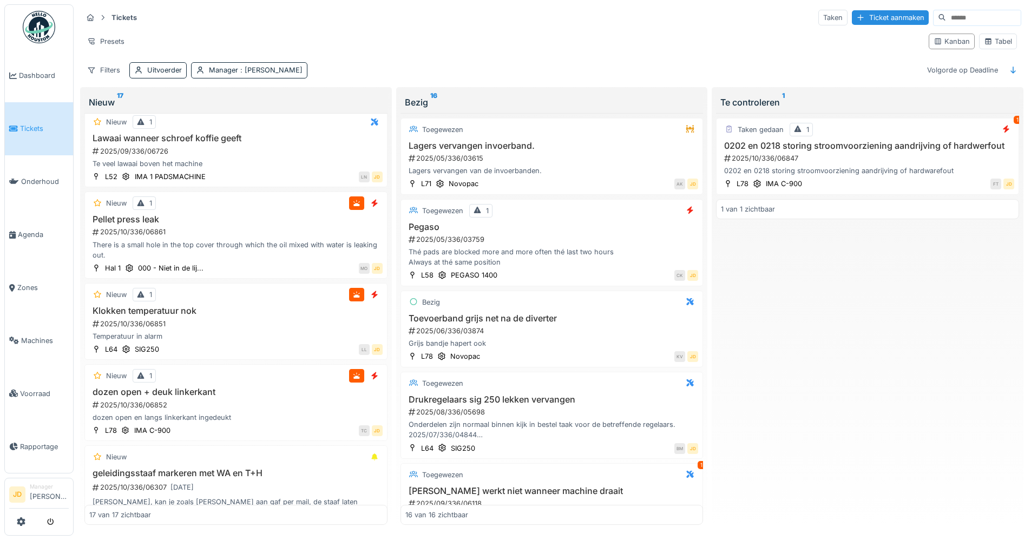
scroll to position [1083, 0]
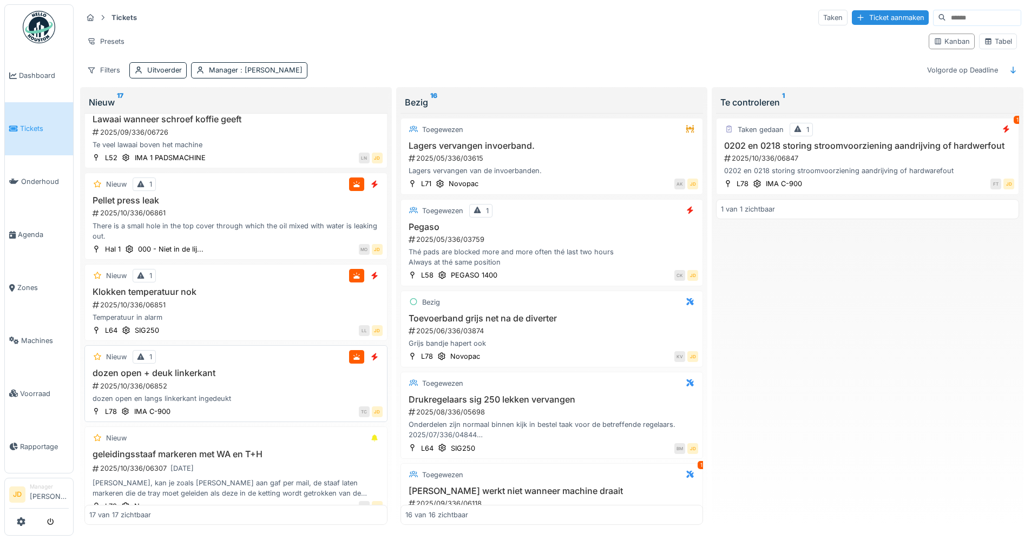
click at [274, 391] on div "2025/10/336/06852" at bounding box center [236, 386] width 291 height 10
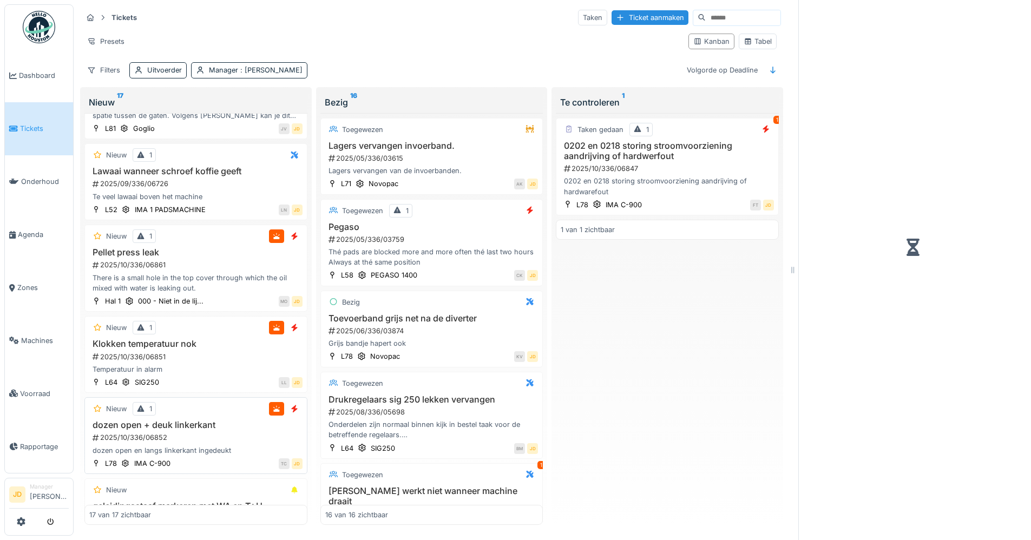
scroll to position [1134, 0]
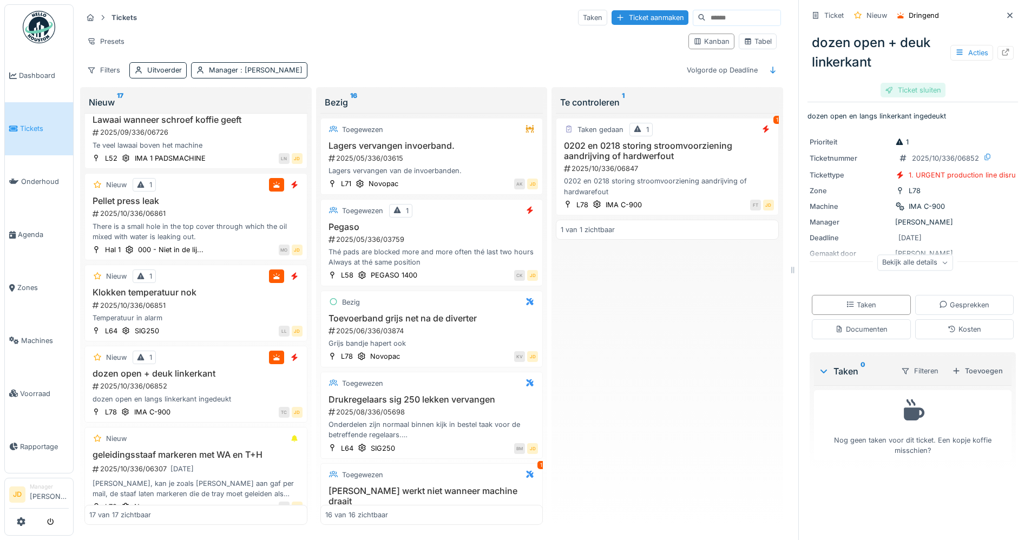
click at [908, 87] on div "Ticket sluiten" at bounding box center [913, 90] width 65 height 15
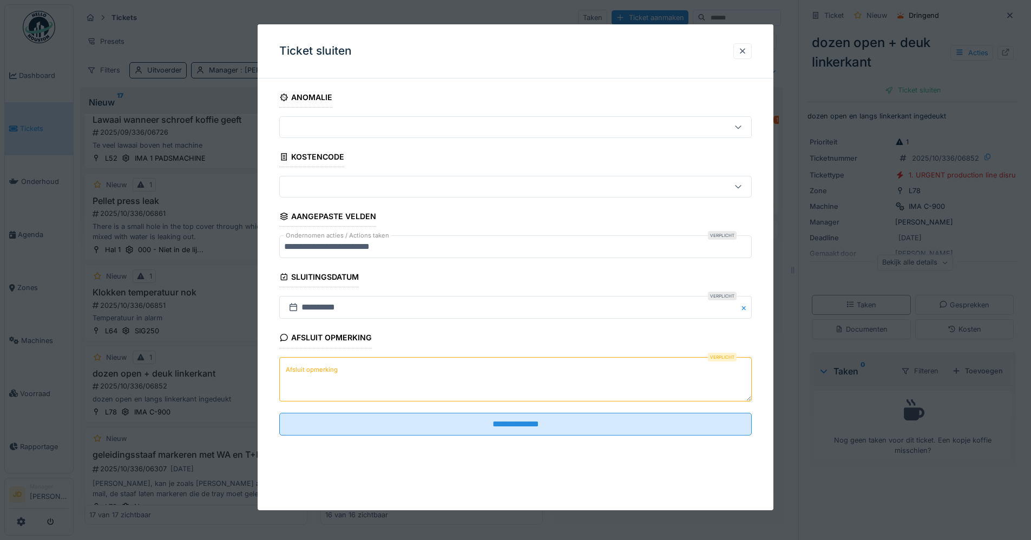
click at [339, 370] on textarea "Afsluit opmerking" at bounding box center [515, 379] width 473 height 44
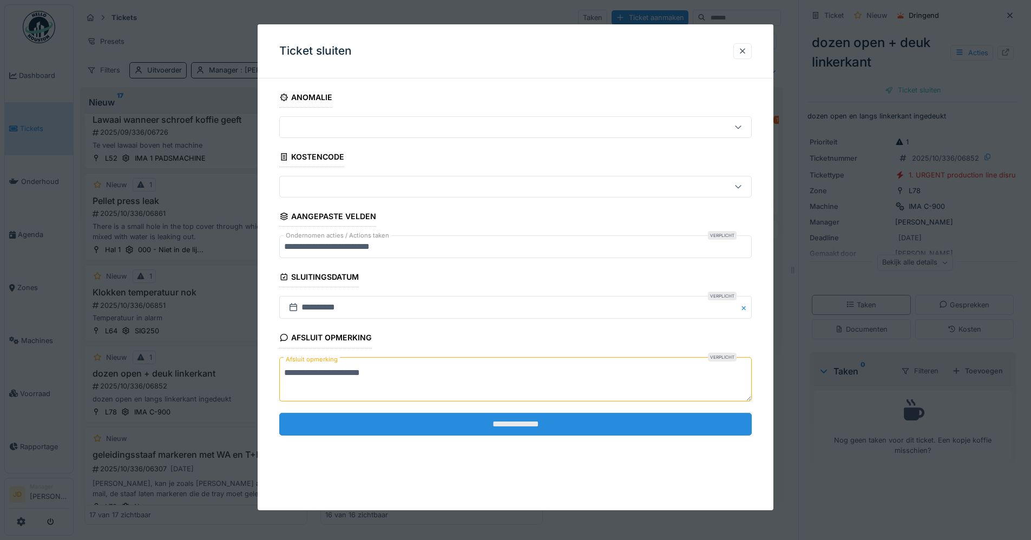
type textarea "**********"
click at [340, 428] on input "**********" at bounding box center [515, 424] width 473 height 23
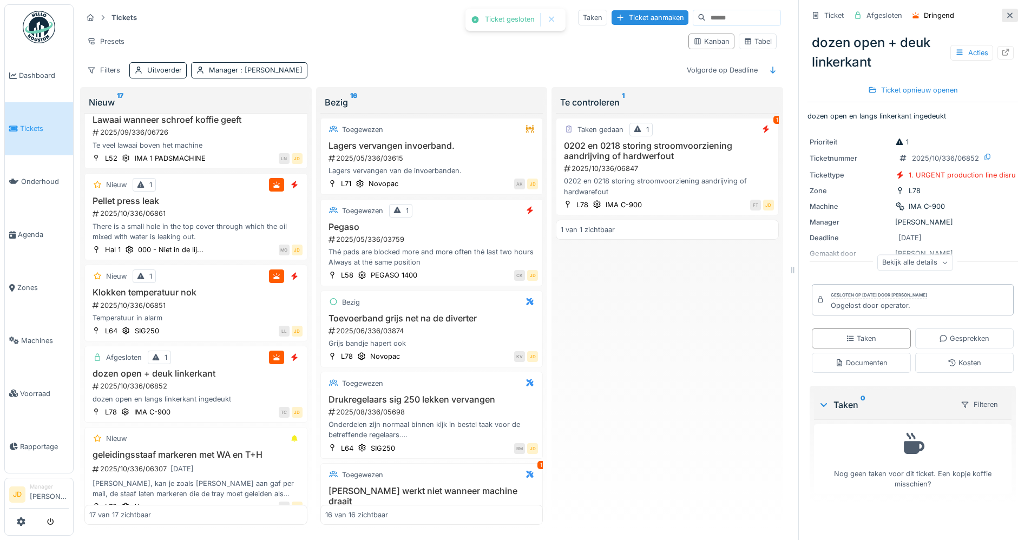
click at [1006, 14] on icon at bounding box center [1010, 15] width 9 height 7
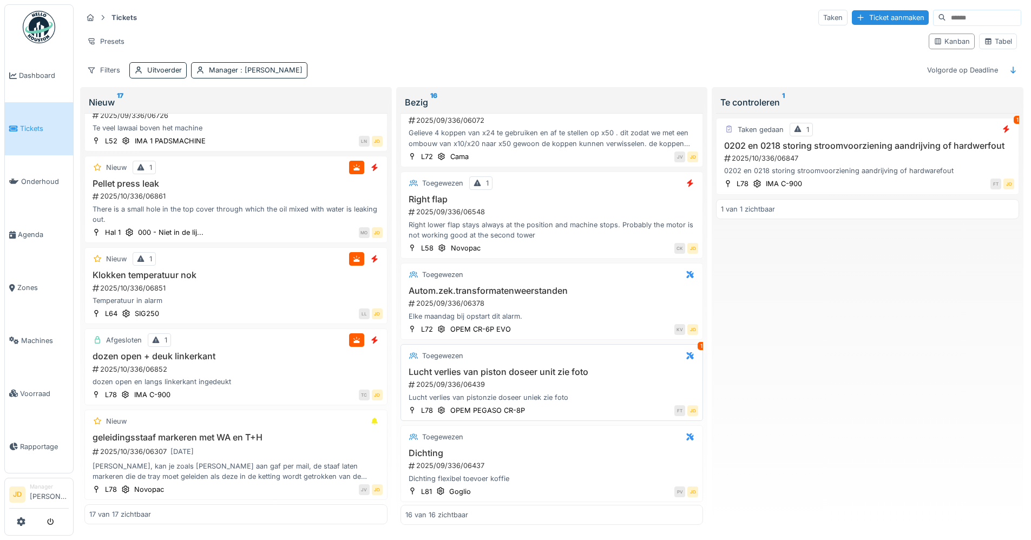
scroll to position [541, 0]
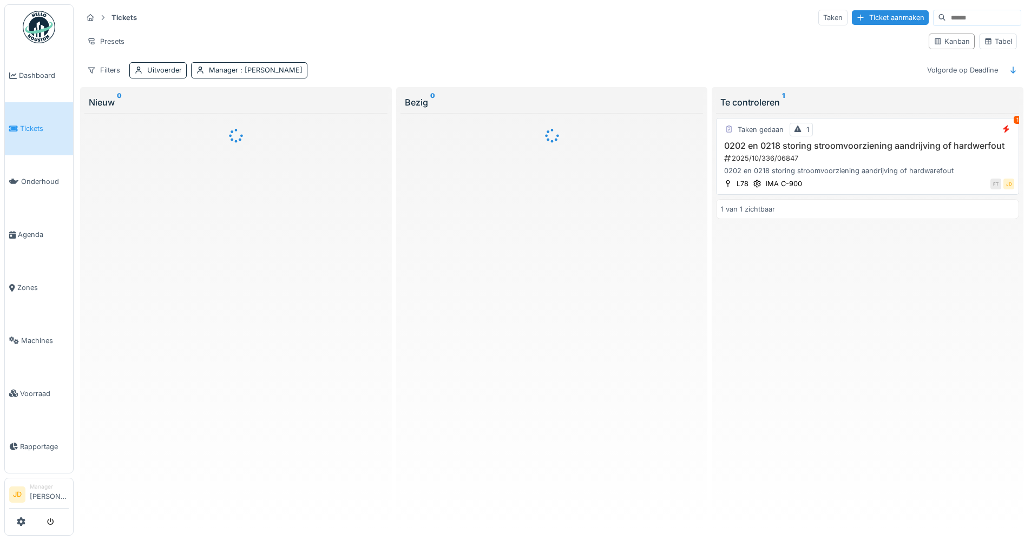
click at [851, 158] on div "2025/10/336/06847" at bounding box center [868, 158] width 291 height 10
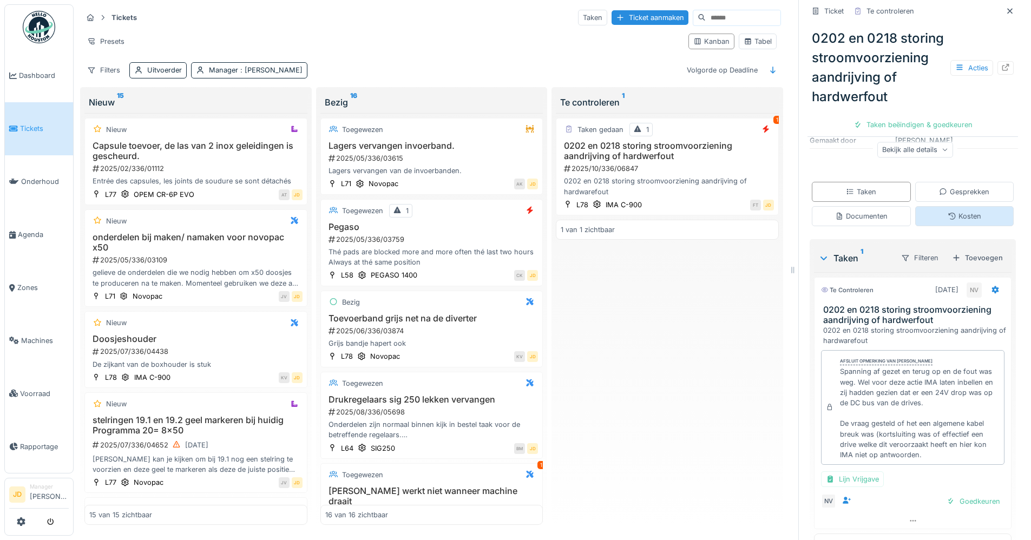
scroll to position [210, 0]
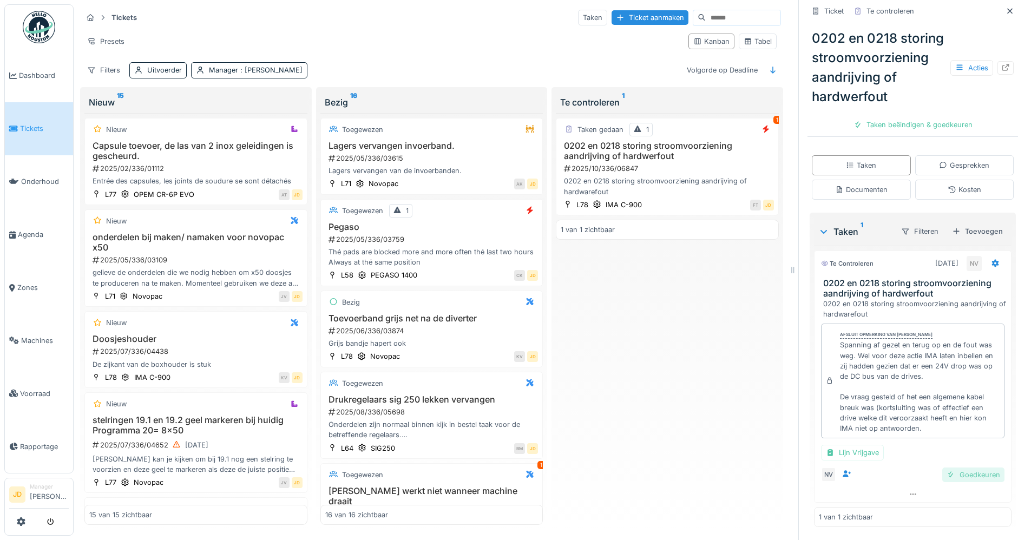
click at [945, 470] on div "Goedkeuren" at bounding box center [974, 475] width 62 height 15
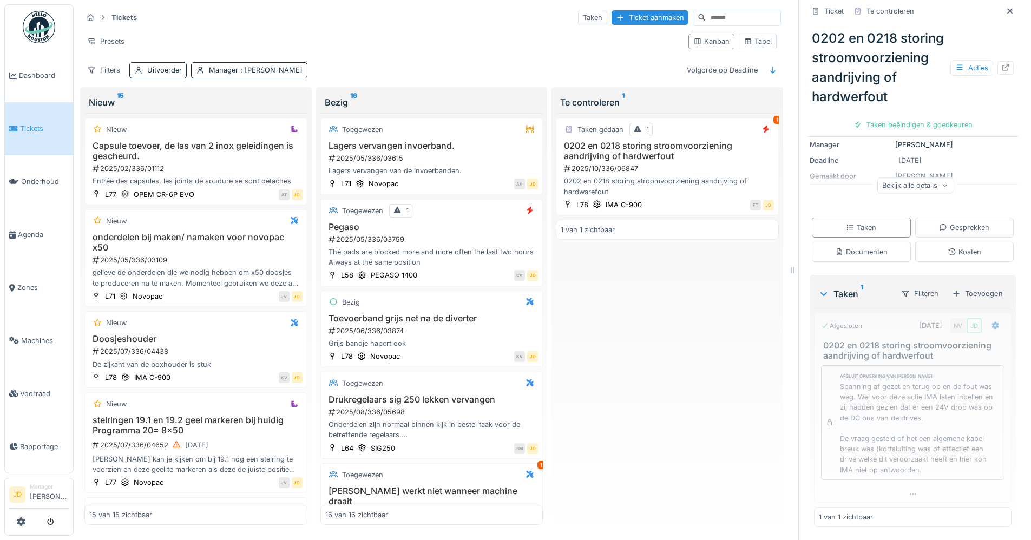
scroll to position [147, 0]
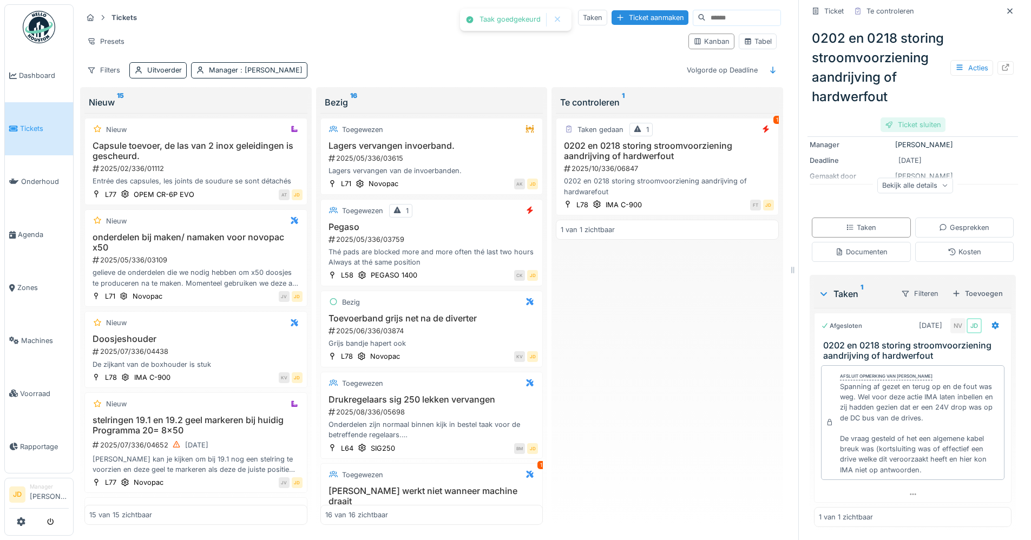
click at [917, 132] on div "Ticket sluiten" at bounding box center [913, 124] width 65 height 15
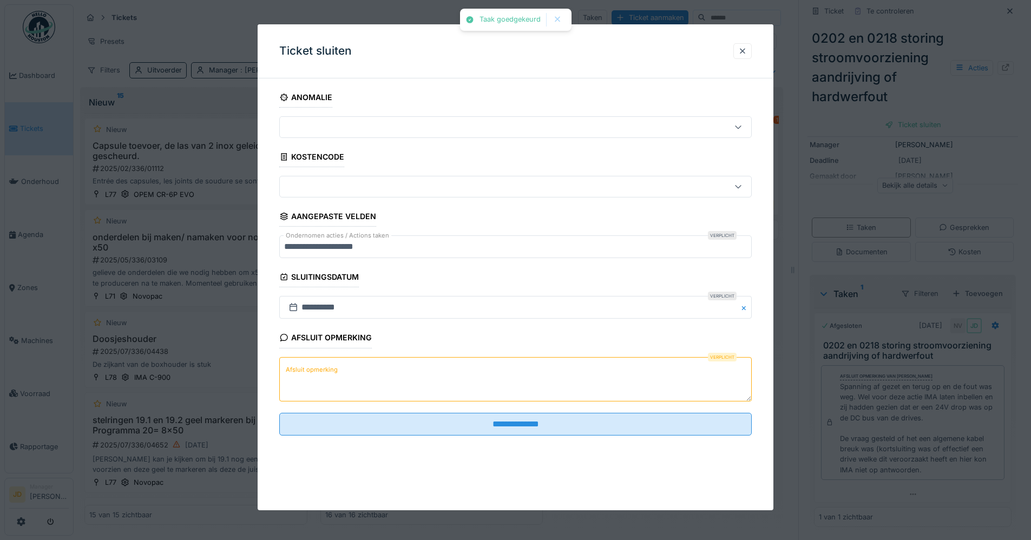
click at [444, 368] on textarea "Afsluit opmerking" at bounding box center [515, 379] width 473 height 44
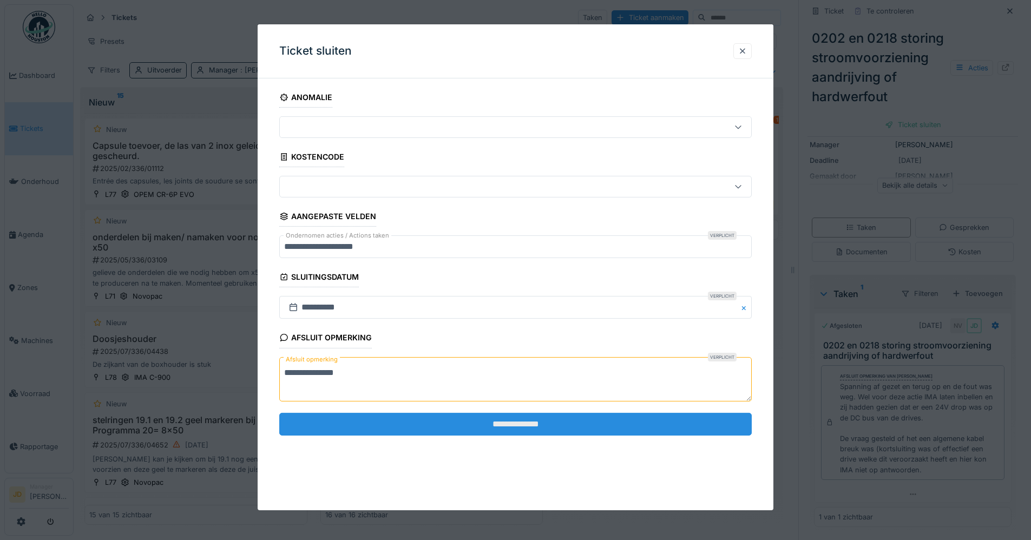
type textarea "**********"
click at [447, 424] on input "**********" at bounding box center [515, 424] width 473 height 23
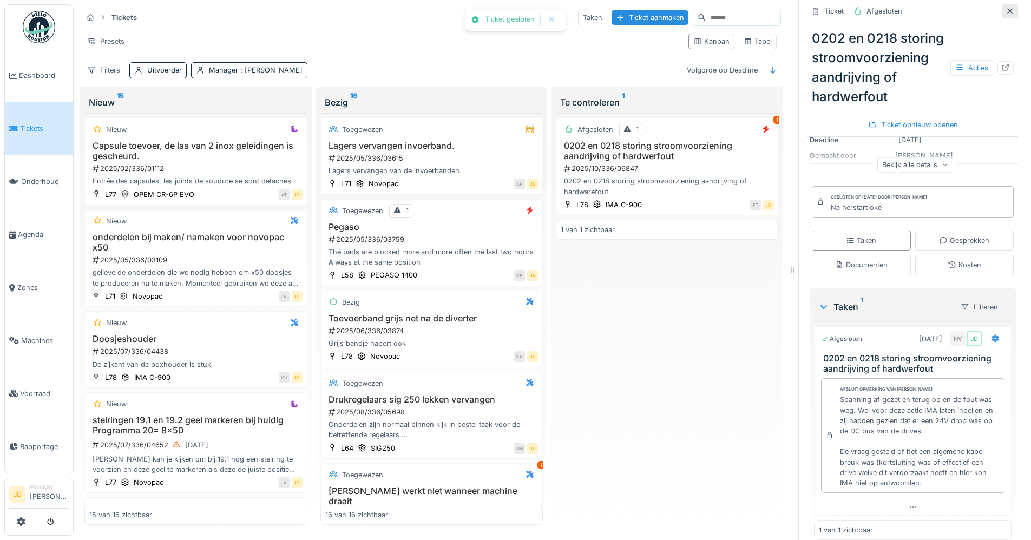
click at [1006, 14] on icon at bounding box center [1010, 11] width 9 height 7
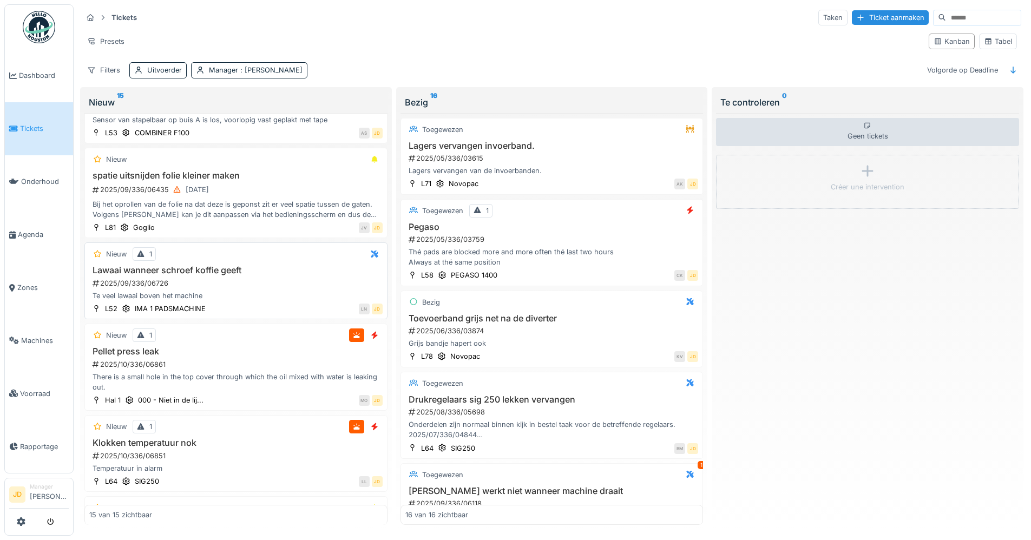
scroll to position [920, 0]
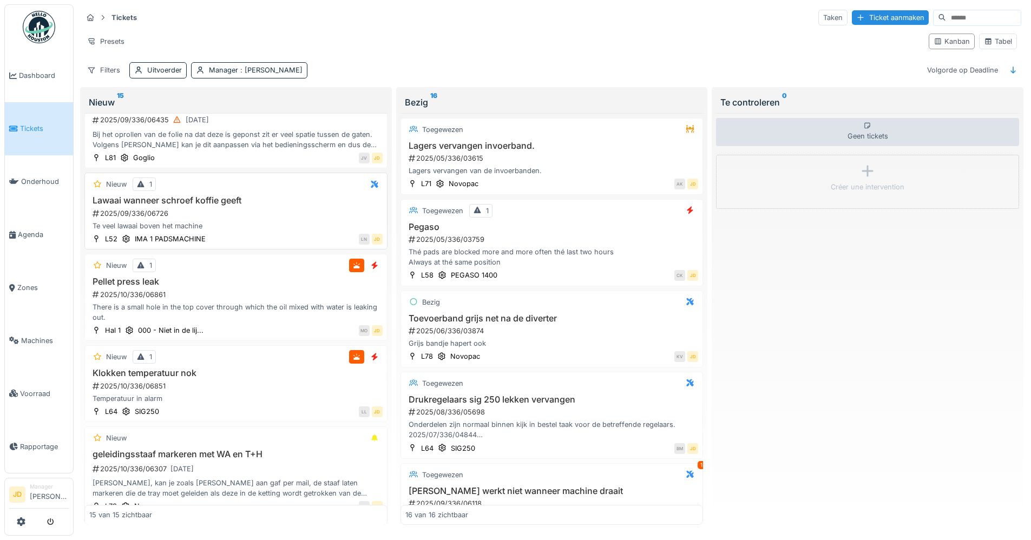
click at [265, 231] on div "Te veel lawaai boven het machine" at bounding box center [235, 226] width 293 height 10
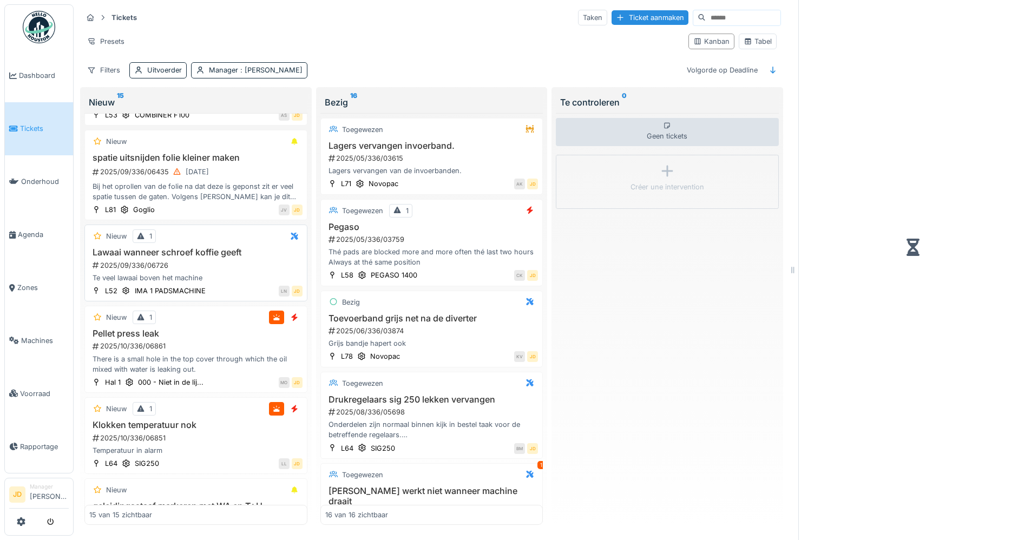
scroll to position [972, 0]
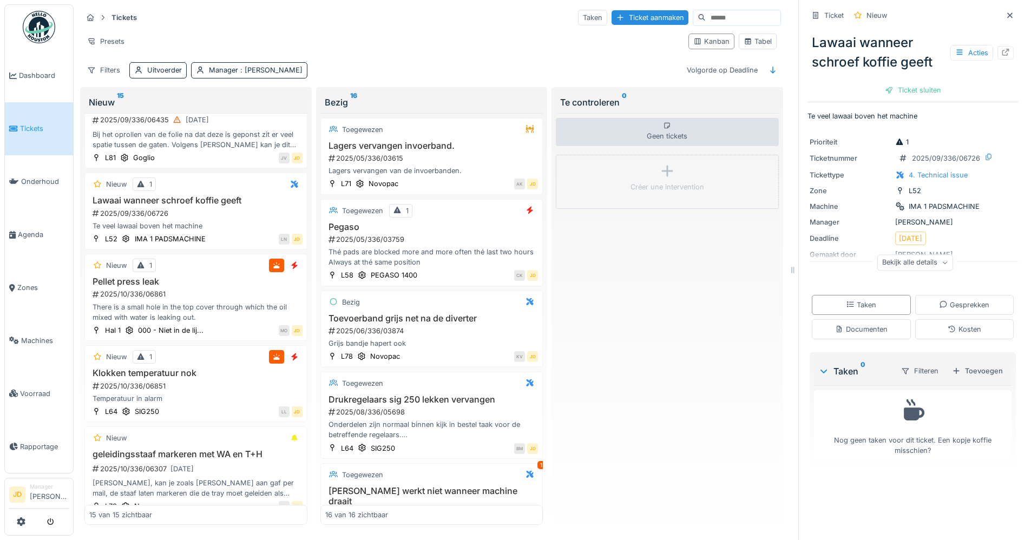
click at [894, 259] on div "Bekijk alle details" at bounding box center [916, 263] width 76 height 16
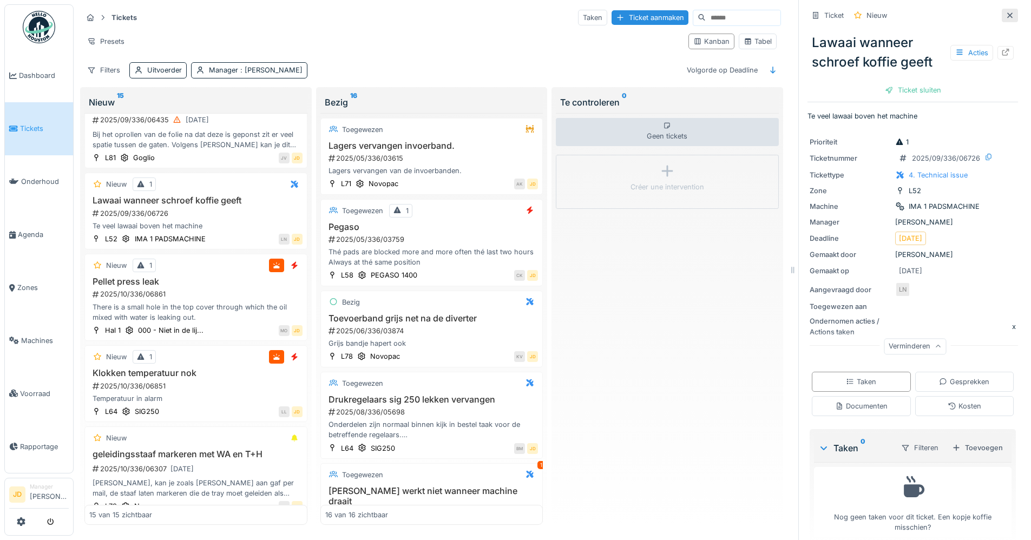
click at [1008, 16] on icon at bounding box center [1010, 14] width 5 height 5
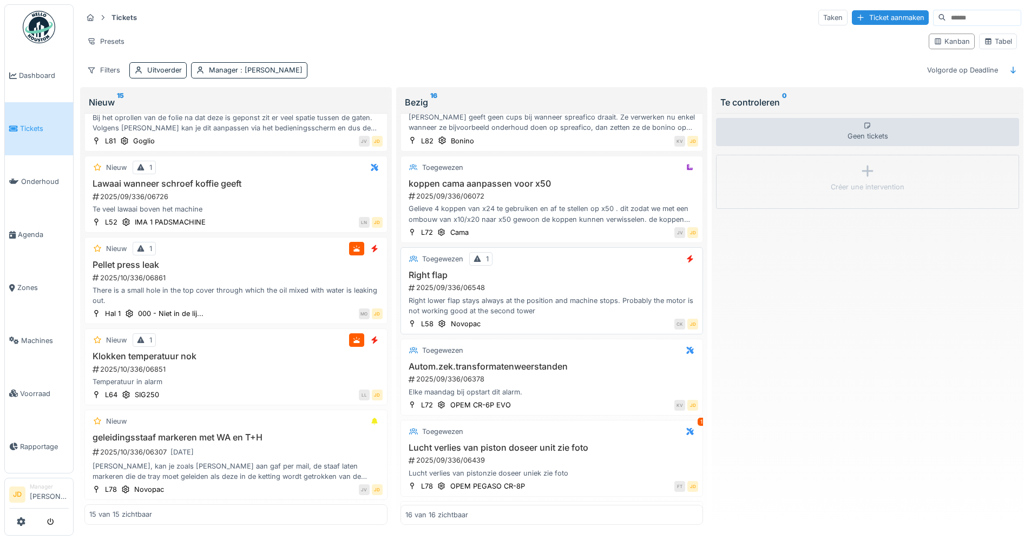
scroll to position [433, 0]
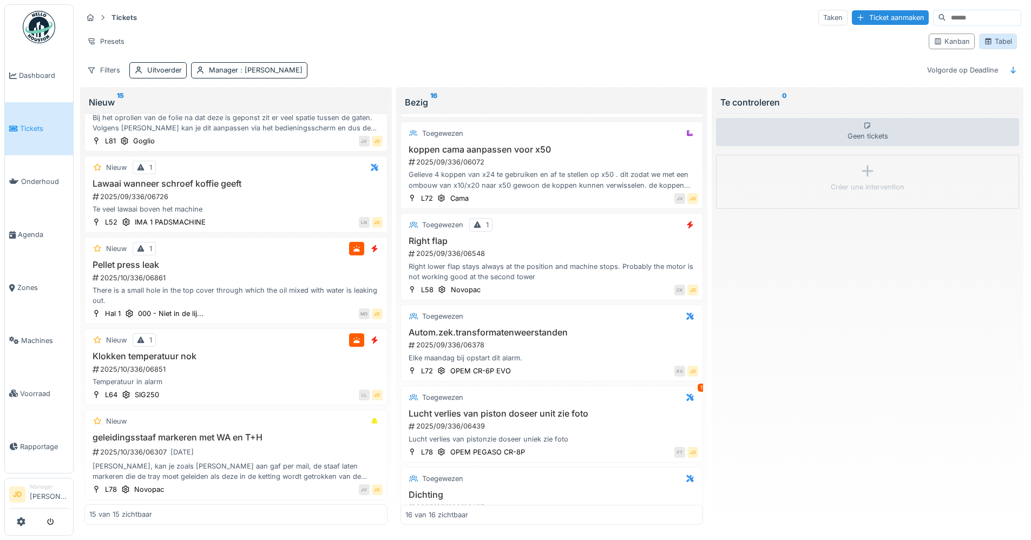
click at [986, 40] on icon at bounding box center [989, 41] width 6 height 6
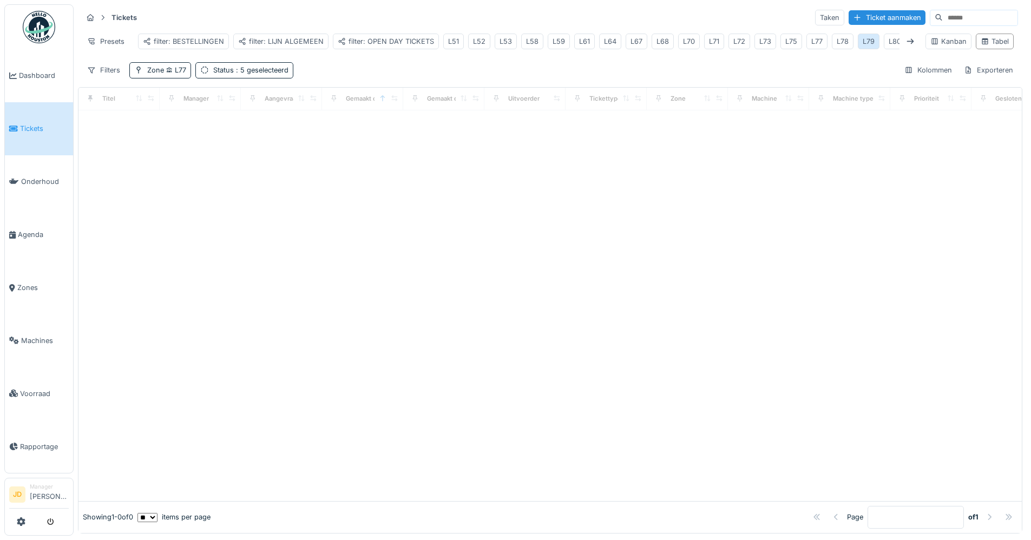
click at [871, 42] on div "L79" at bounding box center [869, 41] width 12 height 10
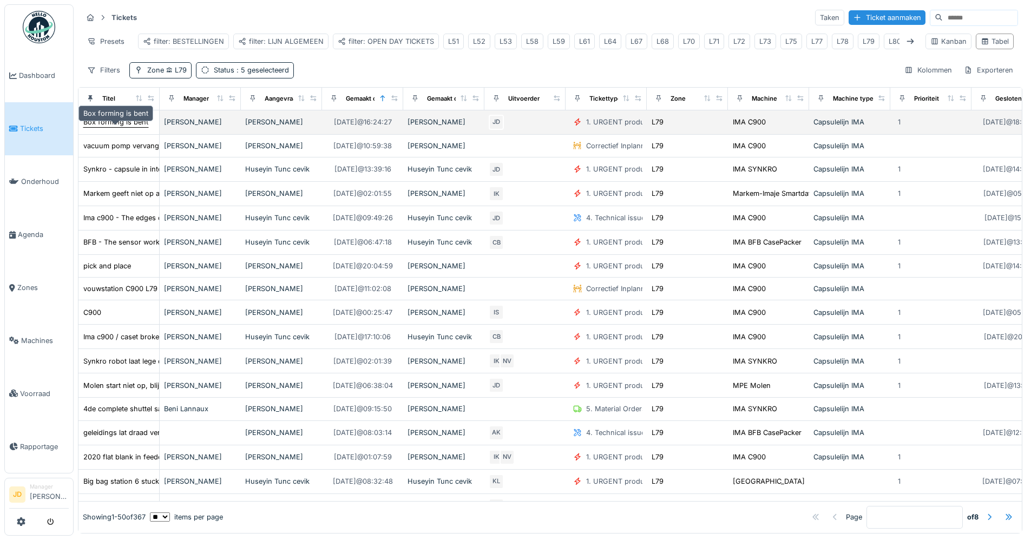
click at [127, 127] on div "Box forming is bent" at bounding box center [115, 122] width 65 height 10
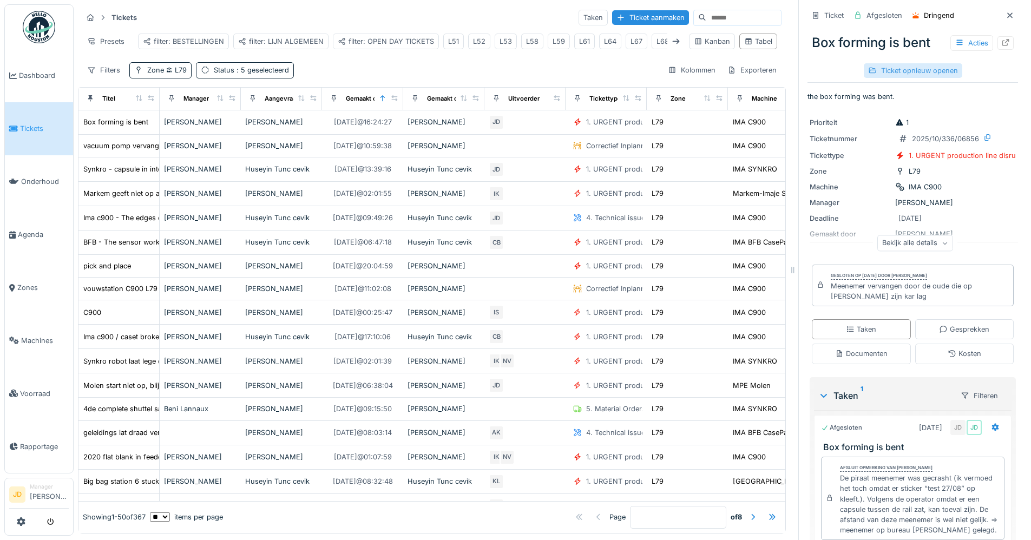
click at [925, 70] on div "Ticket opnieuw openen" at bounding box center [913, 70] width 99 height 15
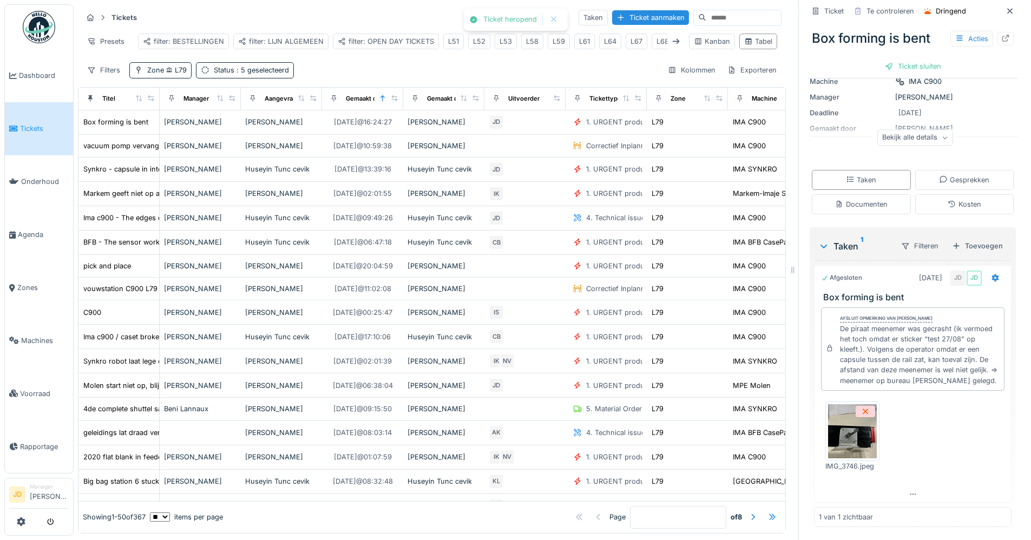
scroll to position [117, 0]
click at [975, 239] on div "Toevoegen" at bounding box center [978, 246] width 60 height 15
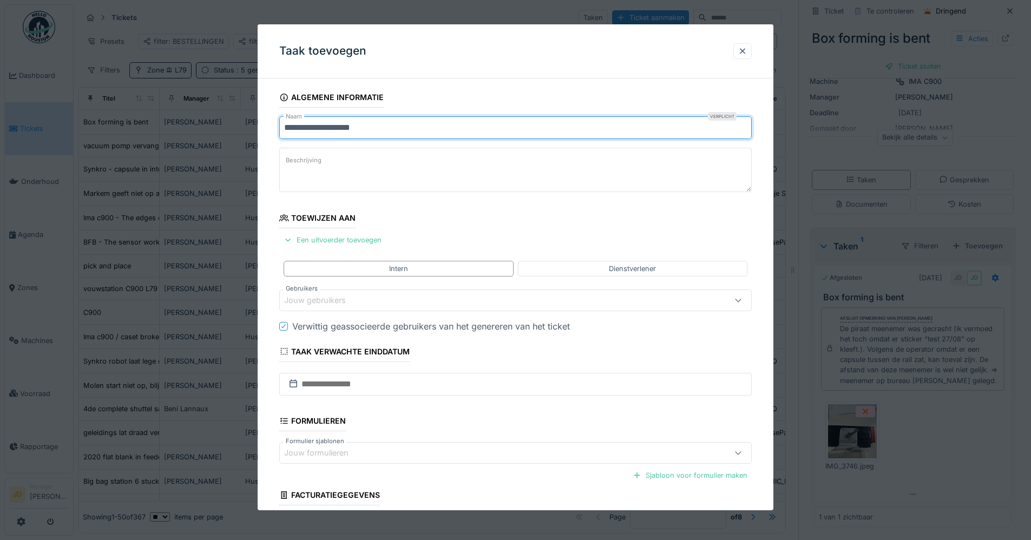
drag, startPoint x: 381, startPoint y: 133, endPoint x: 275, endPoint y: 137, distance: 106.2
click at [285, 137] on input "**********" at bounding box center [515, 127] width 473 height 23
type input "*"
type input "**********"
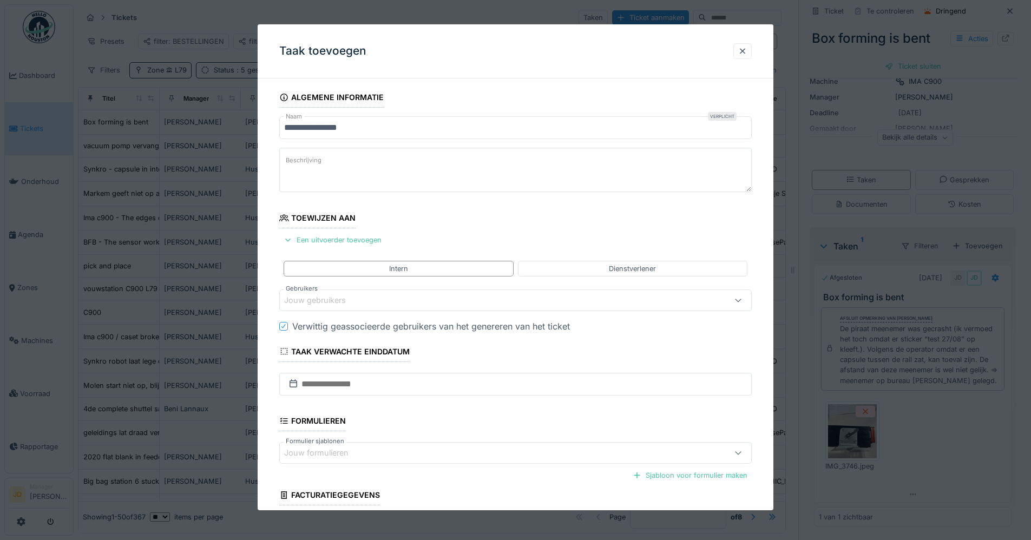
click at [312, 166] on label "Beschrijving" at bounding box center [304, 161] width 40 height 14
click at [312, 166] on textarea "Beschrijving" at bounding box center [515, 170] width 473 height 44
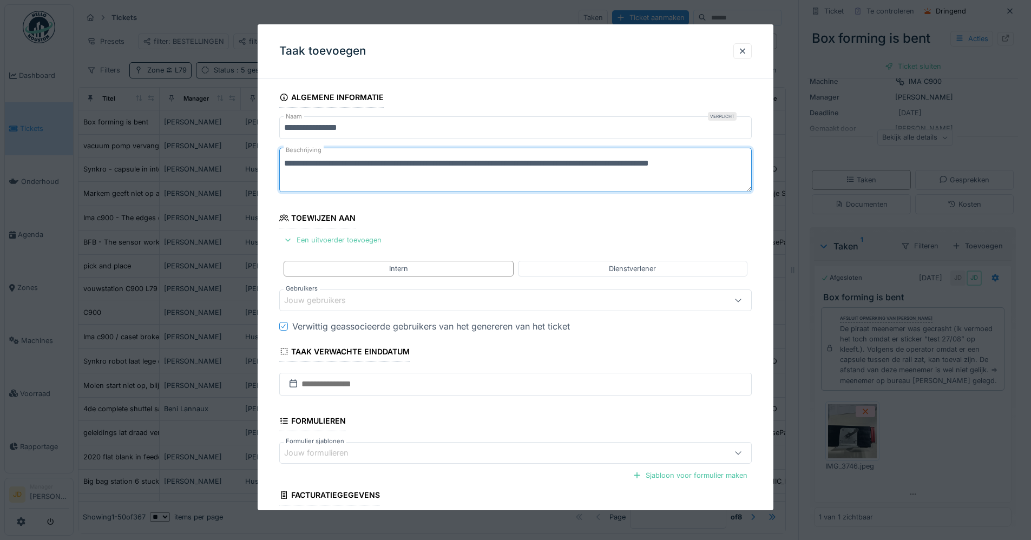
type textarea "**********"
click at [349, 241] on div "Een uitvoerder toevoegen" at bounding box center [332, 240] width 107 height 15
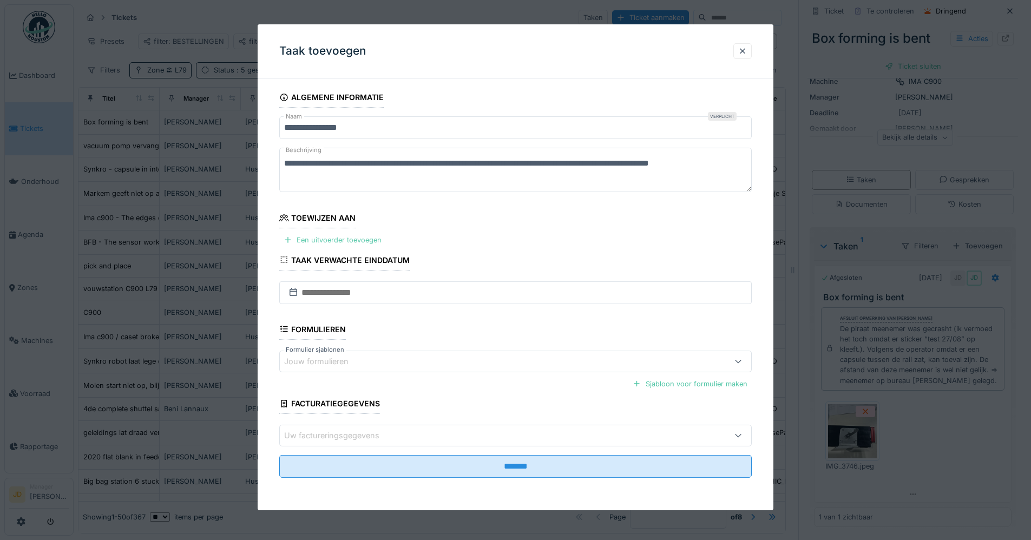
click at [342, 239] on div "Een uitvoerder toevoegen" at bounding box center [332, 240] width 107 height 15
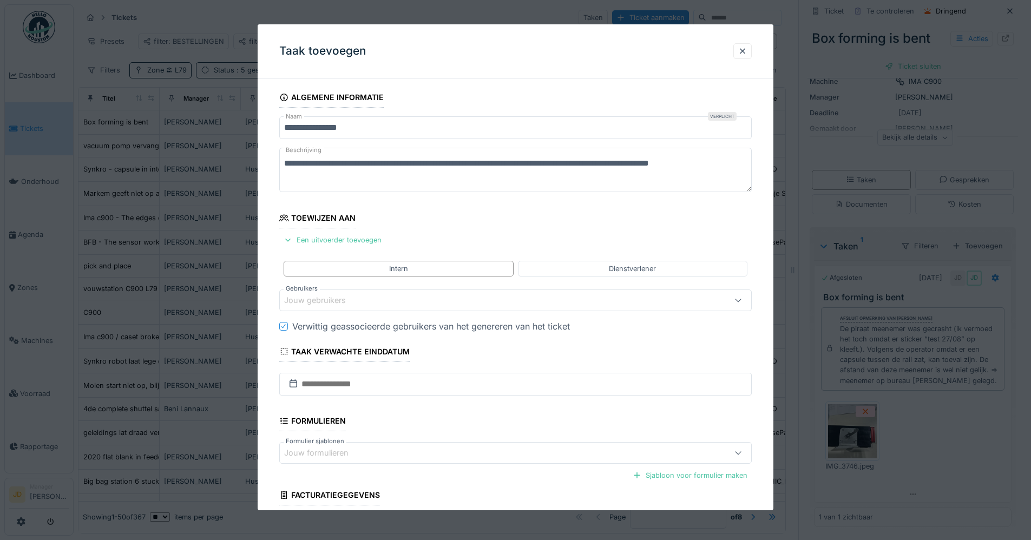
click at [338, 302] on div "Jouw gebruikers" at bounding box center [322, 301] width 77 height 12
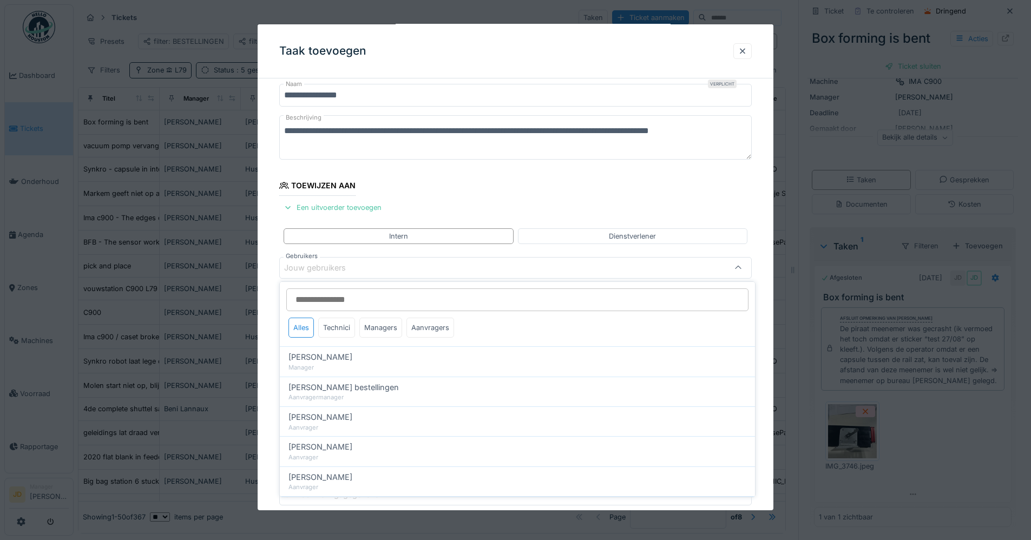
scroll to position [33, 0]
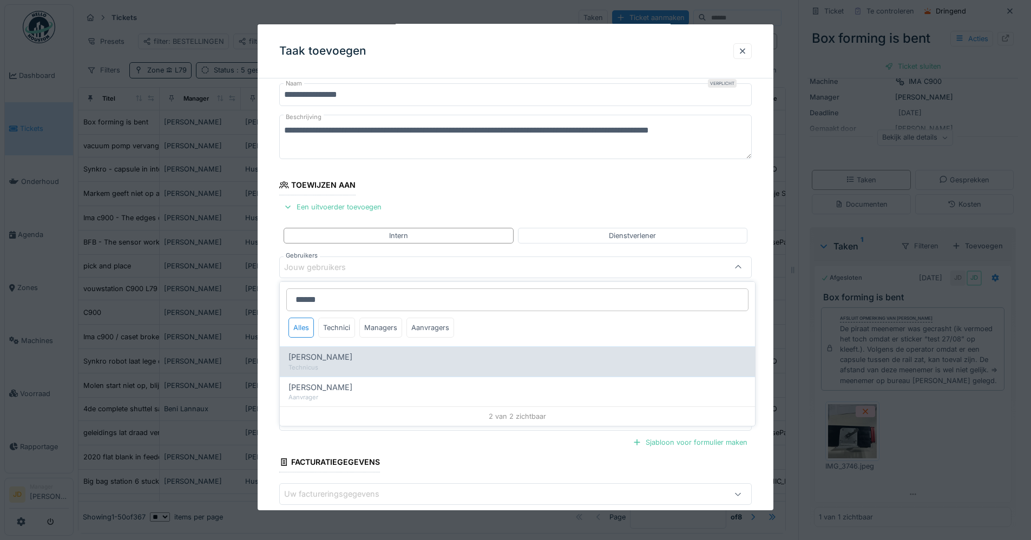
type input "******"
click at [355, 363] on div "Technicus" at bounding box center [518, 367] width 458 height 9
type input "****"
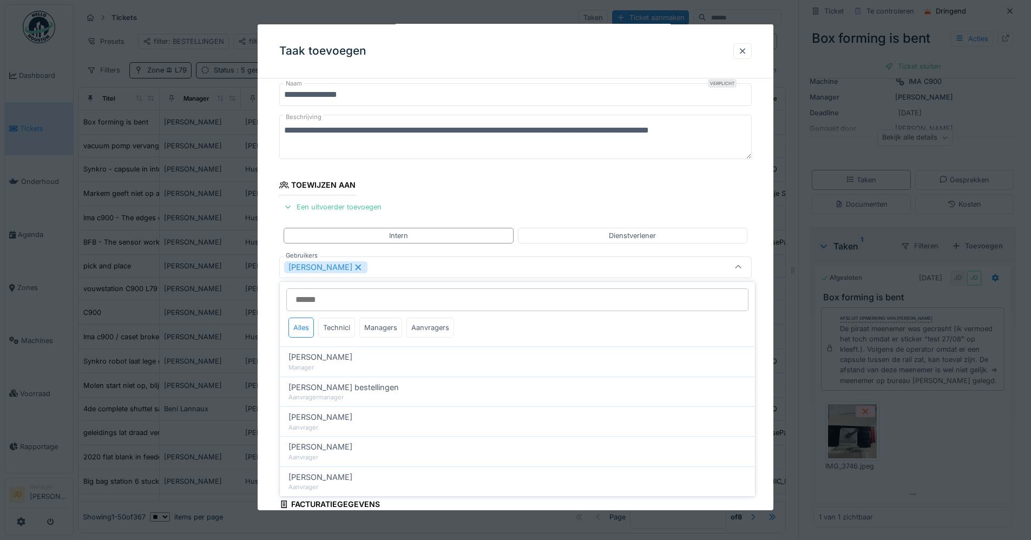
click at [354, 267] on icon at bounding box center [359, 267] width 10 height 8
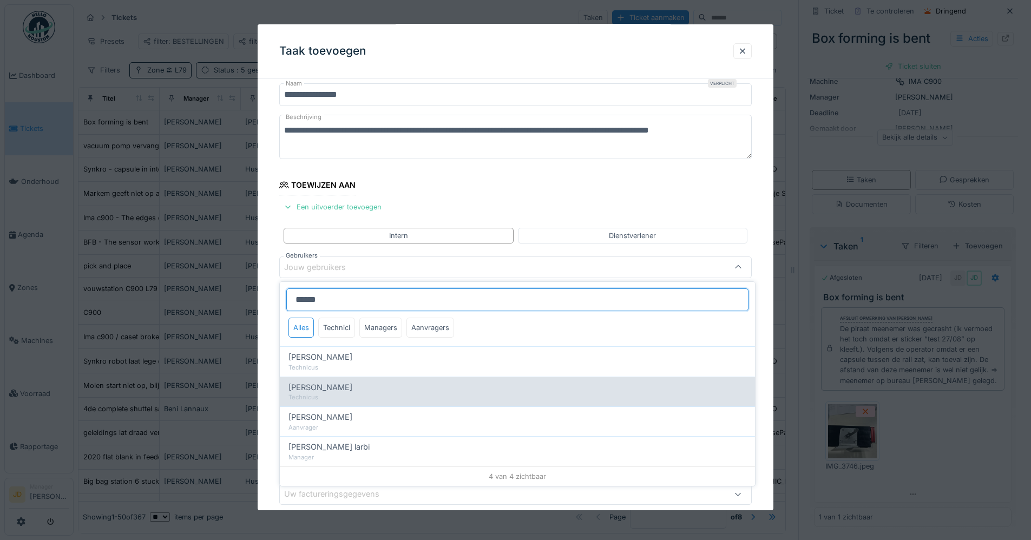
type input "******"
click at [351, 390] on div "Ismail Kosar" at bounding box center [518, 388] width 458 height 12
type input "****"
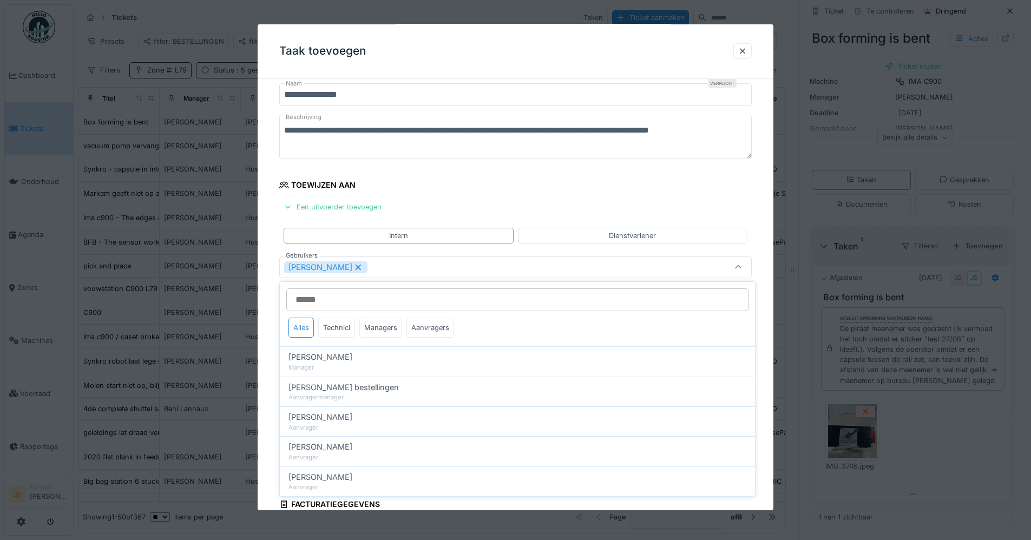
click at [749, 269] on div at bounding box center [738, 267] width 26 height 21
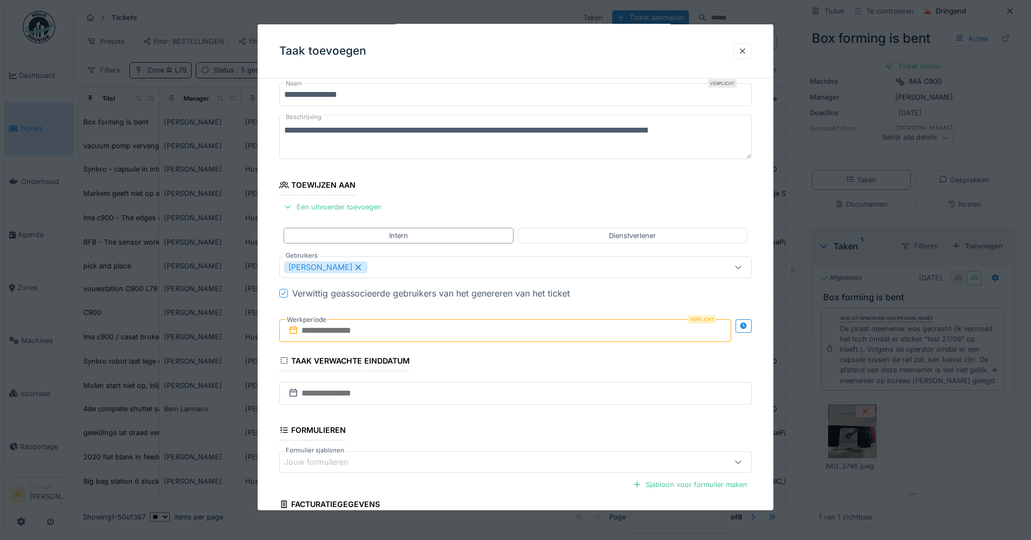
click at [460, 335] on input "text" at bounding box center [505, 330] width 452 height 23
click at [491, 404] on div "1" at bounding box center [489, 402] width 15 height 16
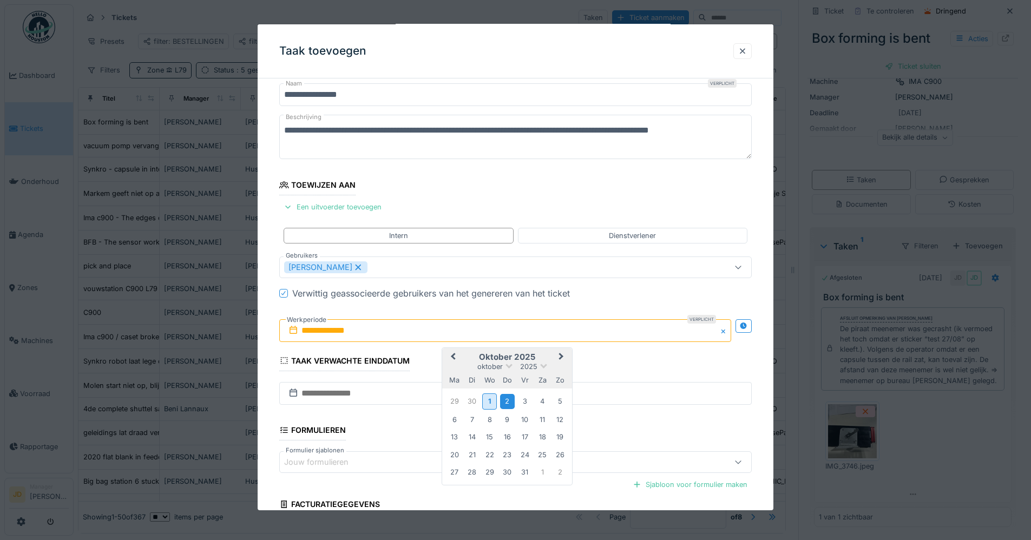
click at [507, 404] on div "2" at bounding box center [507, 401] width 15 height 15
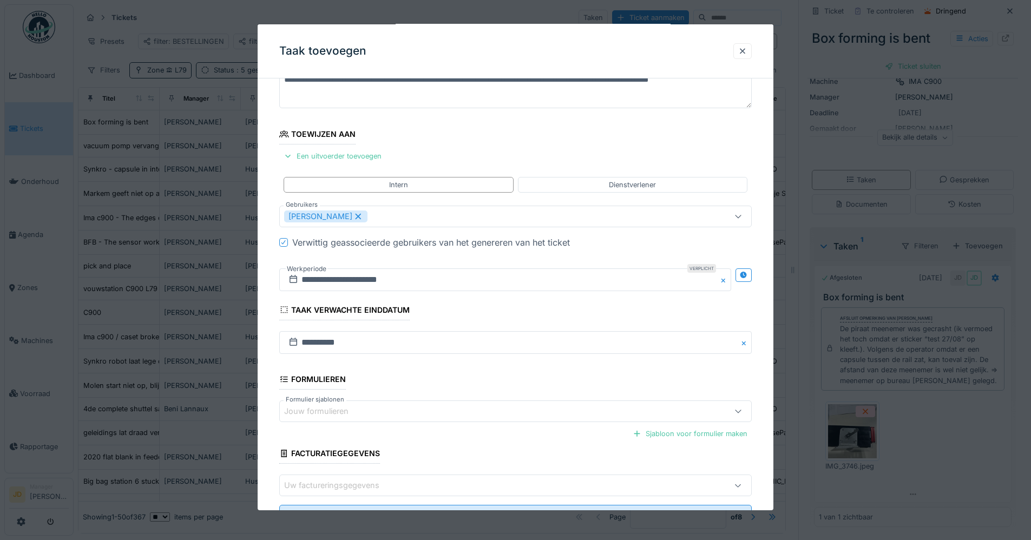
scroll to position [132, 0]
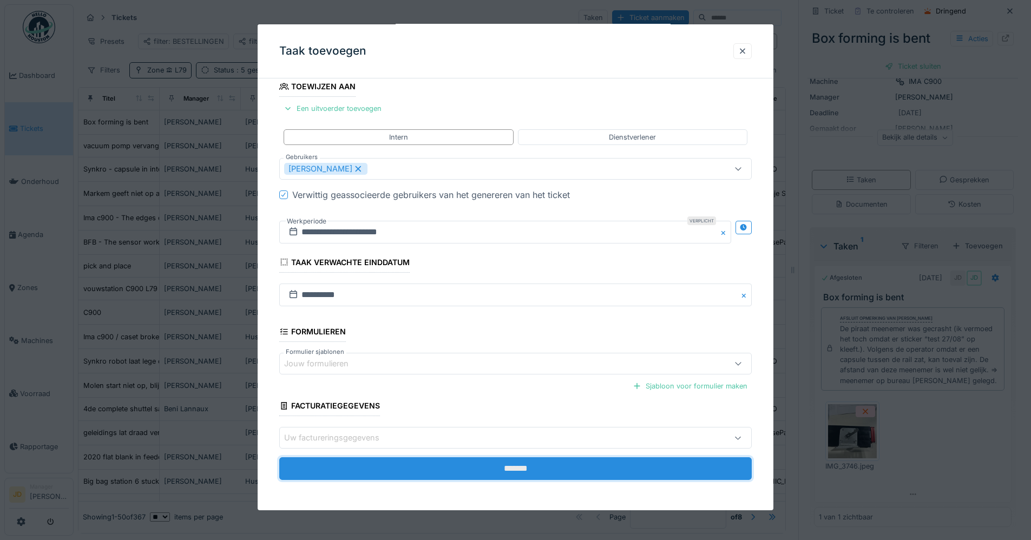
click at [503, 458] on input "*******" at bounding box center [515, 468] width 473 height 23
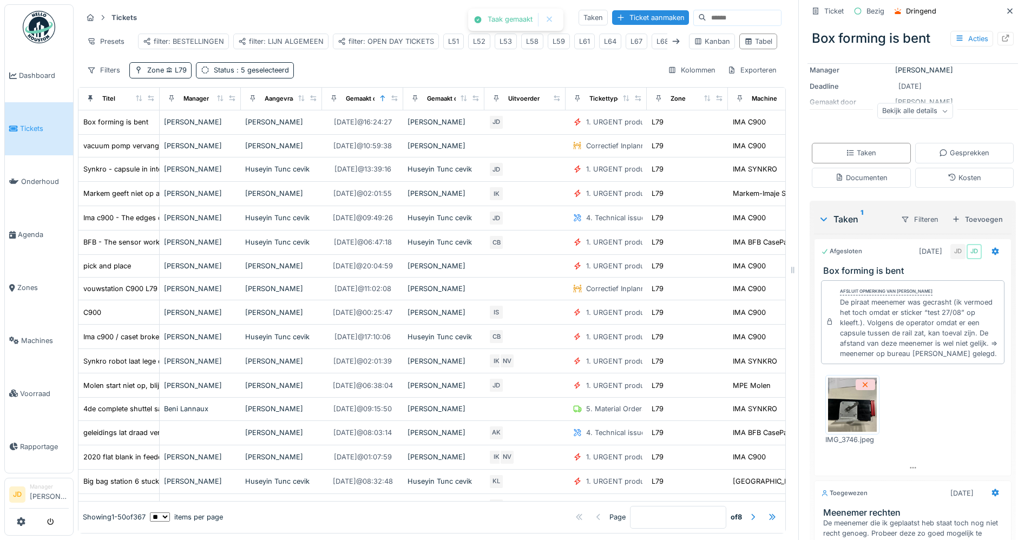
scroll to position [102, 0]
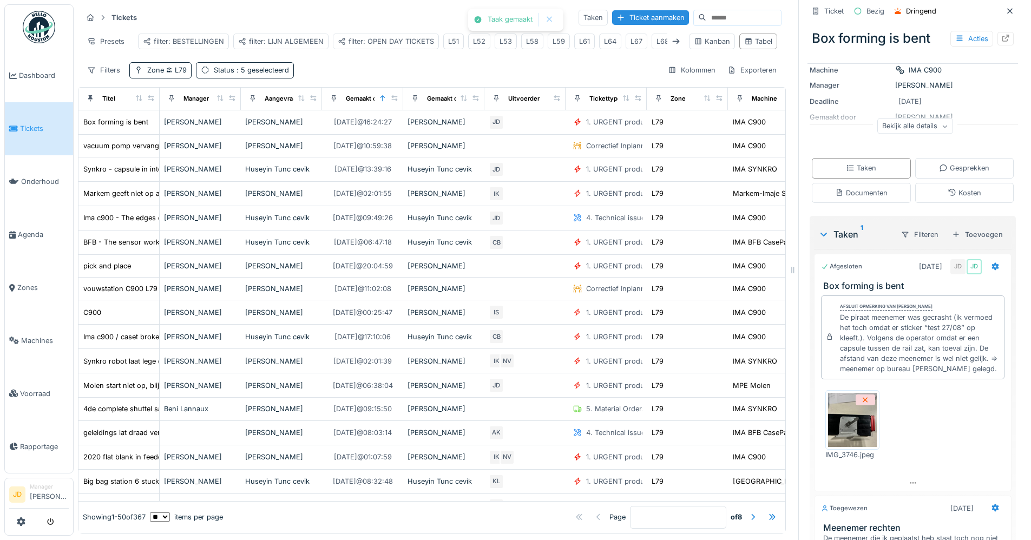
click at [955, 40] on div "Acties" at bounding box center [972, 39] width 43 height 16
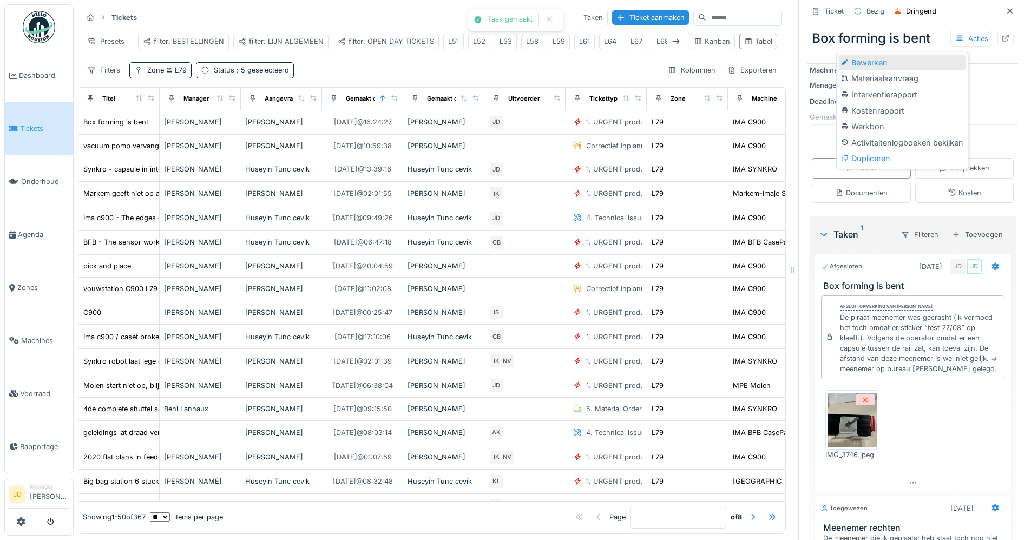
click at [940, 60] on div "Bewerken" at bounding box center [902, 63] width 127 height 16
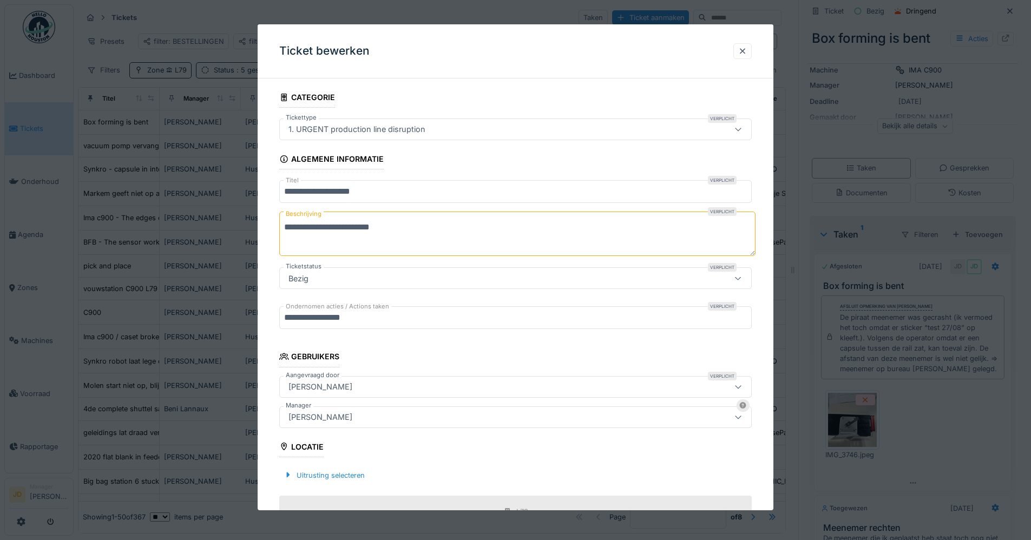
click at [350, 426] on div "[PERSON_NAME]" at bounding box center [515, 417] width 473 height 22
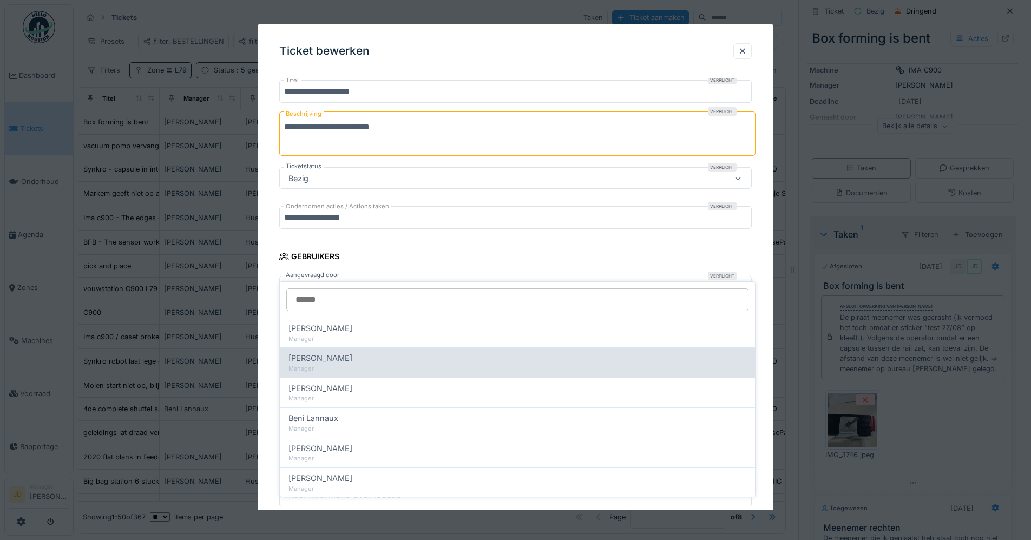
scroll to position [149, 0]
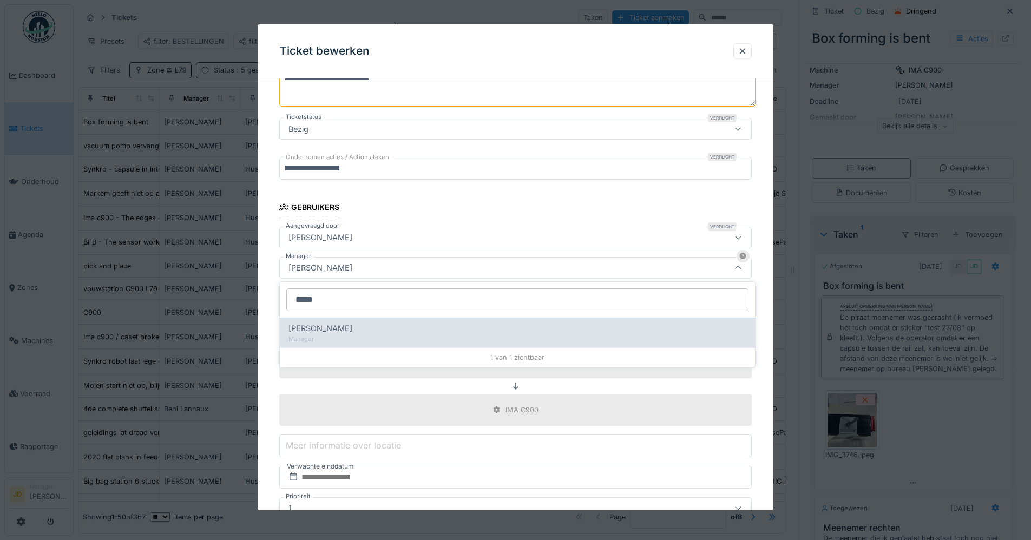
type input "*****"
click at [384, 345] on div "Sonja Van de wyngaert Manager" at bounding box center [517, 333] width 475 height 30
type input "****"
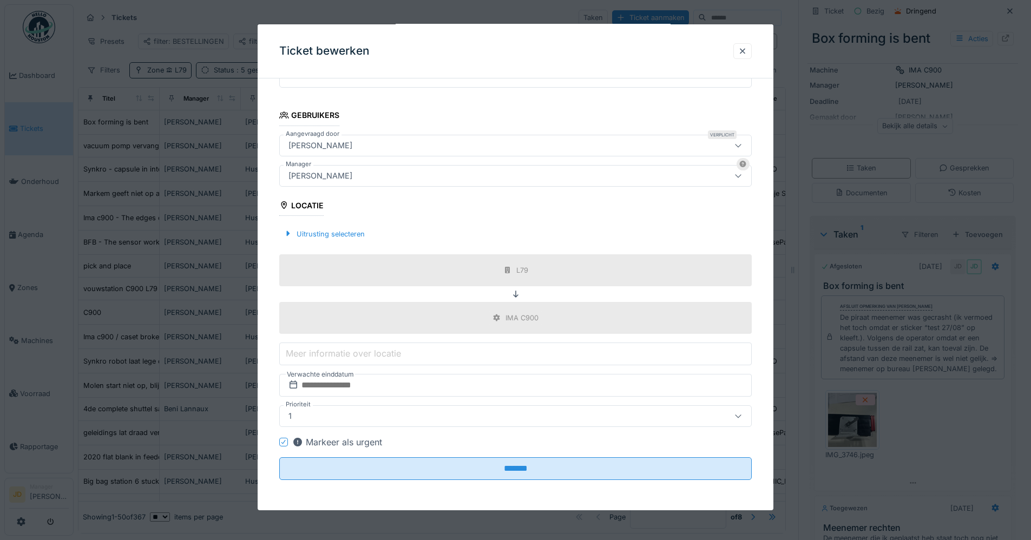
scroll to position [8, 0]
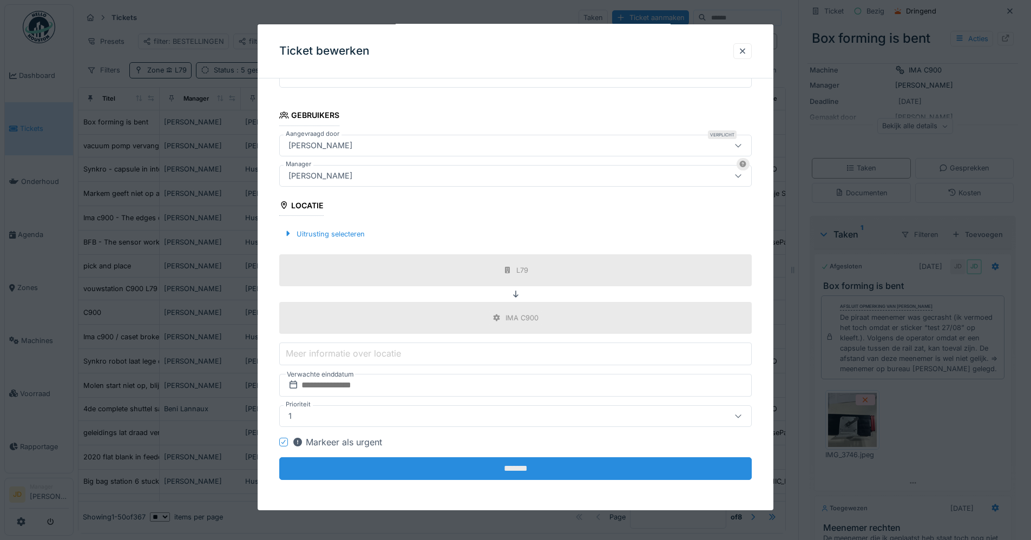
click at [386, 468] on input "*******" at bounding box center [515, 468] width 473 height 23
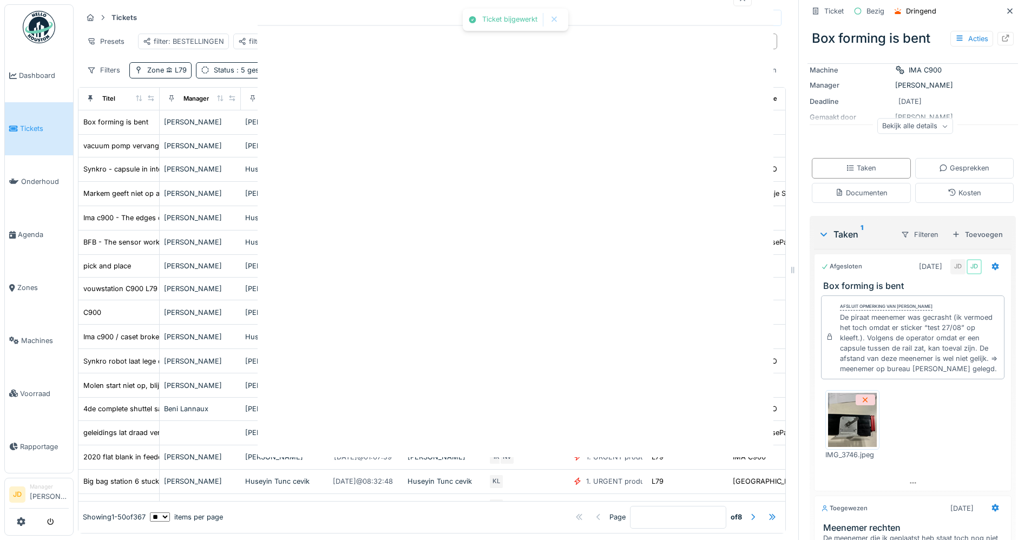
scroll to position [0, 0]
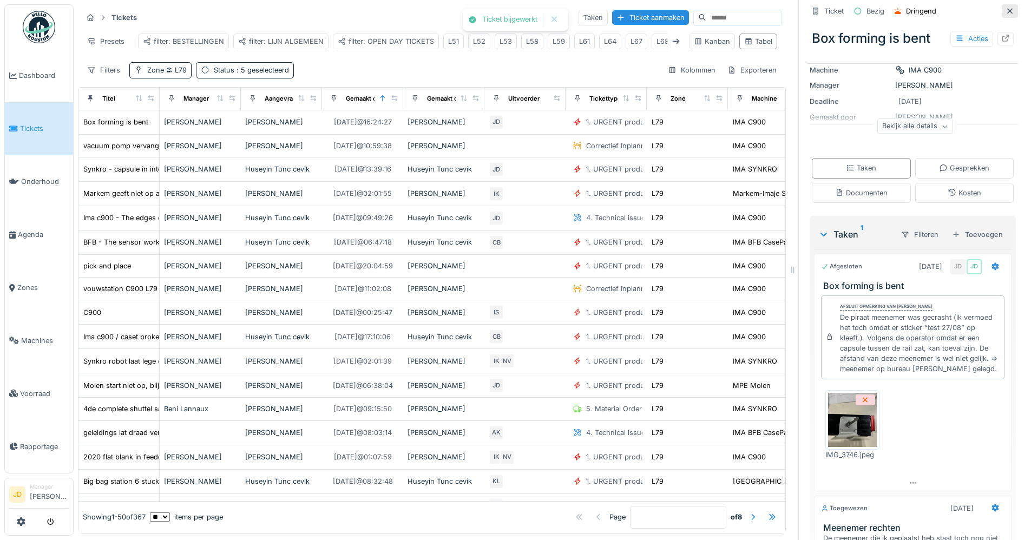
click at [1008, 8] on icon at bounding box center [1010, 10] width 5 height 5
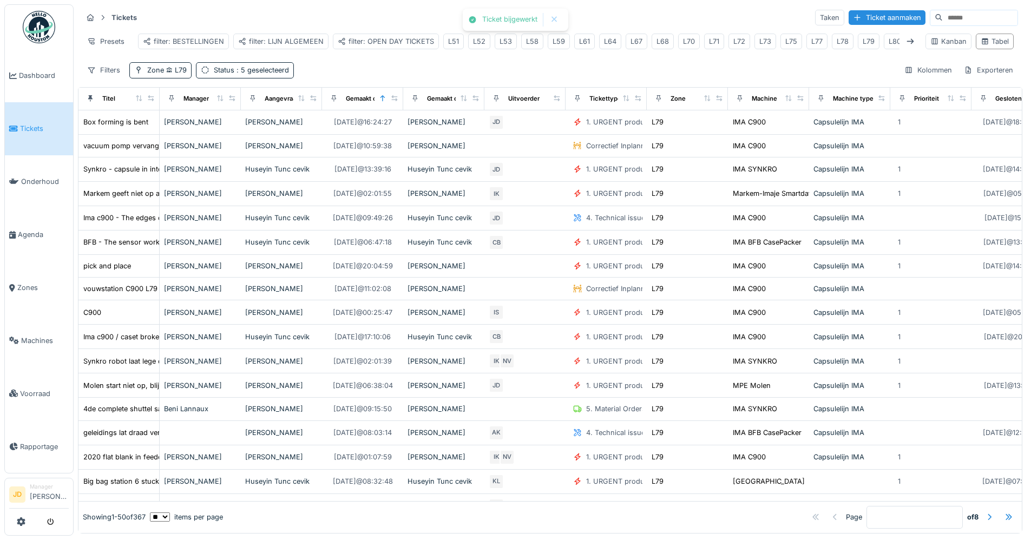
scroll to position [6, 0]
click at [34, 117] on link "Tickets" at bounding box center [39, 128] width 68 height 53
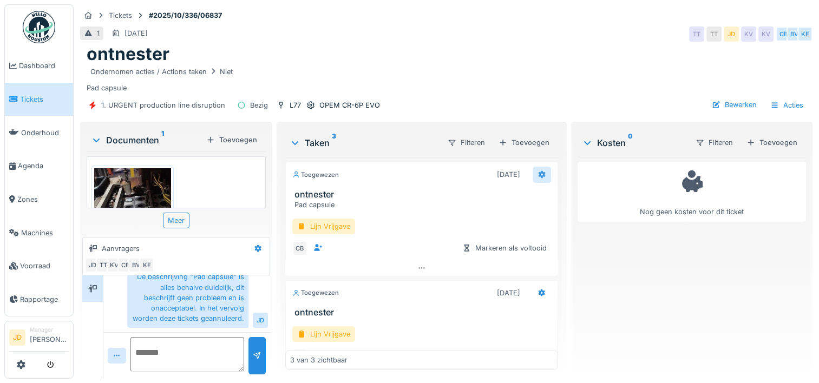
click at [539, 175] on icon at bounding box center [542, 175] width 7 height 8
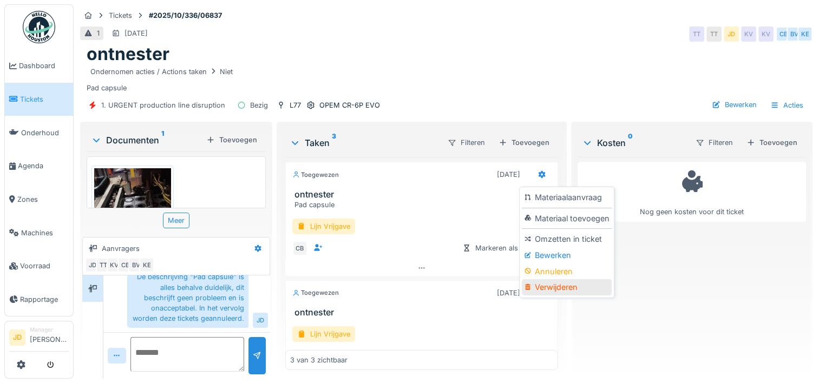
click at [545, 283] on div "Verwijderen" at bounding box center [566, 287] width 89 height 16
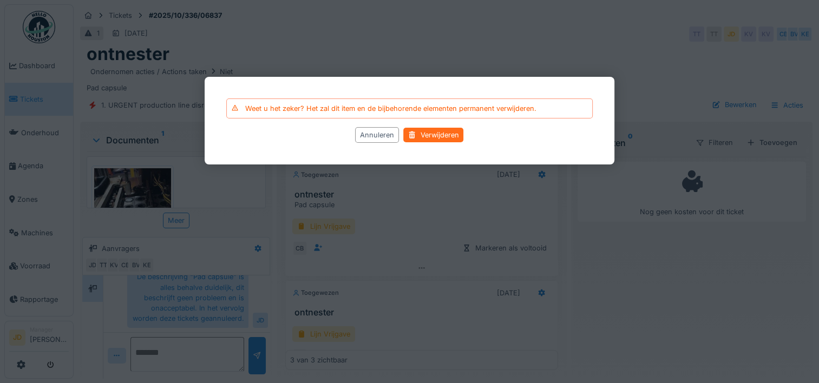
click at [447, 140] on div "Verwijderen" at bounding box center [434, 135] width 60 height 15
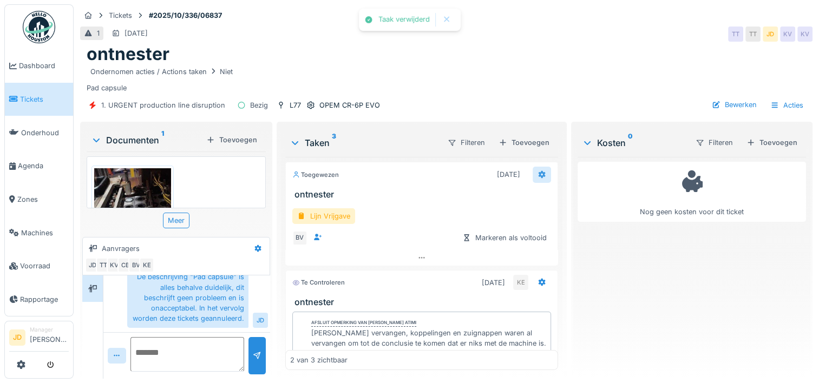
click at [536, 168] on div at bounding box center [542, 175] width 18 height 16
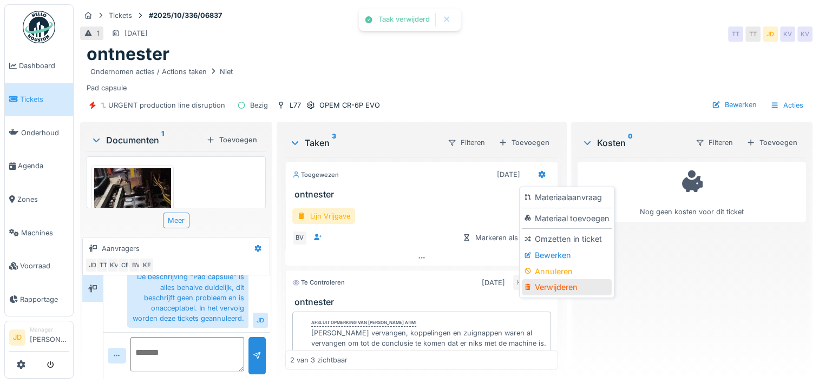
click at [542, 285] on div "Verwijderen" at bounding box center [566, 287] width 89 height 16
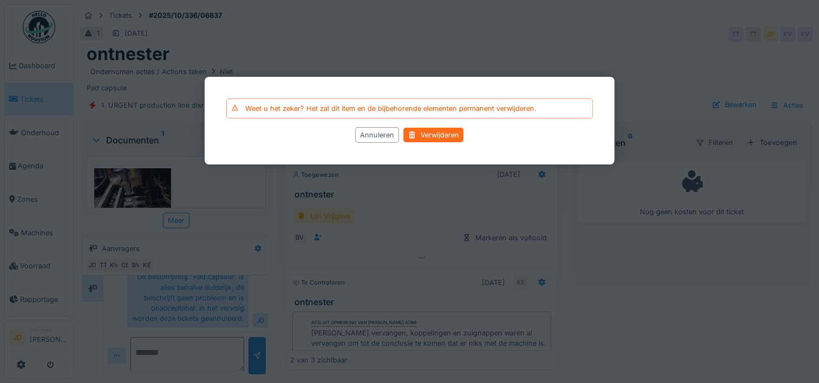
click at [444, 135] on div "Verwijderen" at bounding box center [434, 135] width 60 height 15
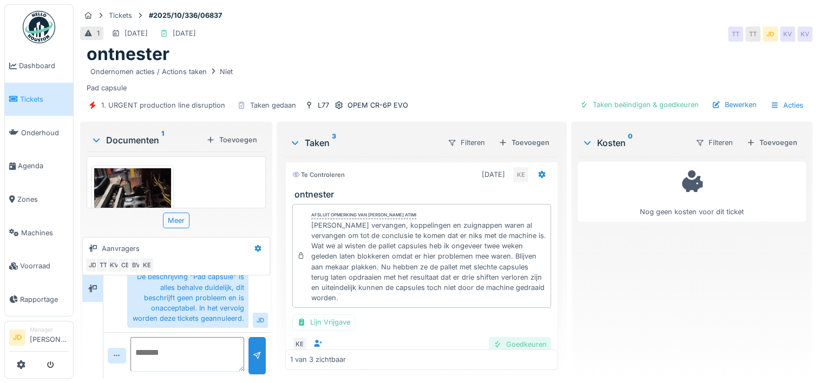
click at [490, 344] on div "Goedkeuren" at bounding box center [520, 344] width 62 height 15
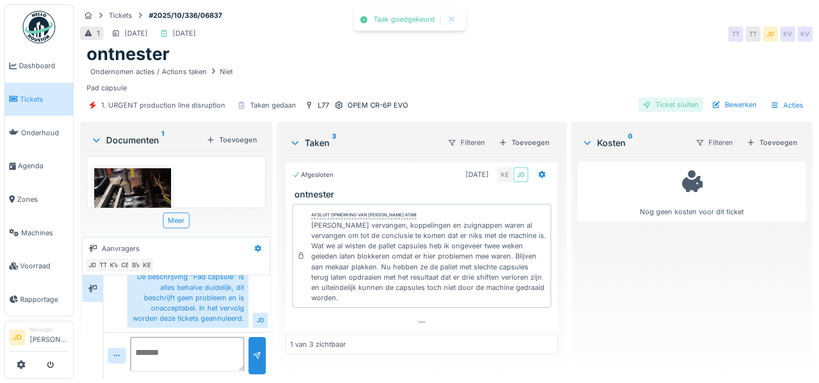
click at [665, 100] on div "Ticket sluiten" at bounding box center [670, 104] width 65 height 15
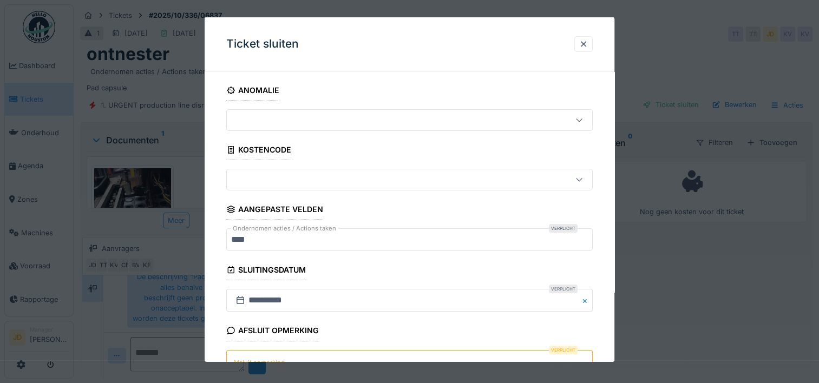
scroll to position [95, 0]
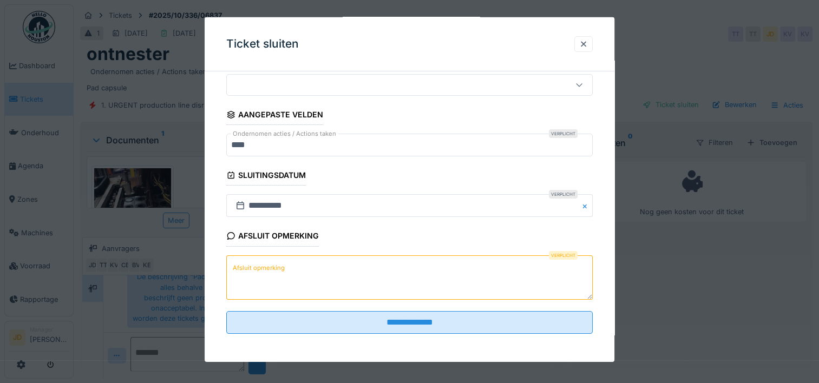
click at [324, 269] on textarea "Afsluit opmerking" at bounding box center [409, 277] width 367 height 44
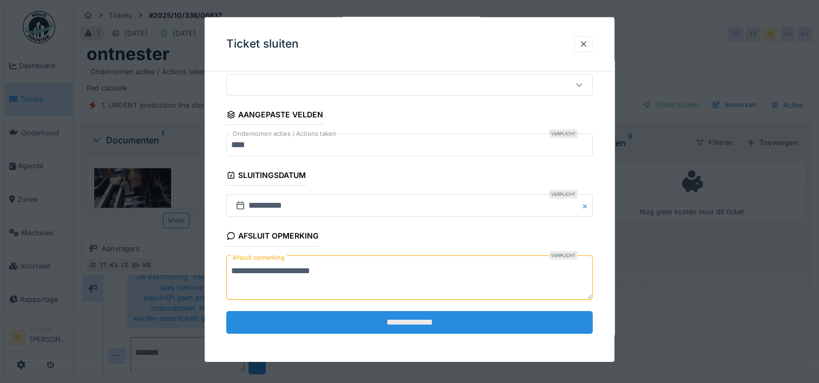
type textarea "**********"
click at [325, 329] on input "**********" at bounding box center [409, 322] width 367 height 23
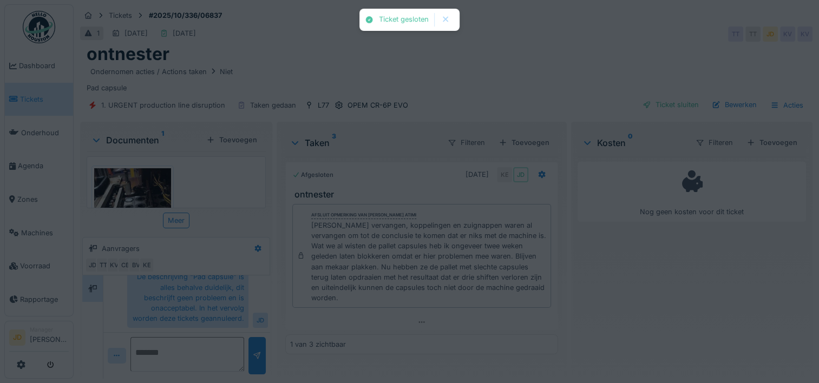
scroll to position [89, 0]
